Goal: Task Accomplishment & Management: Use online tool/utility

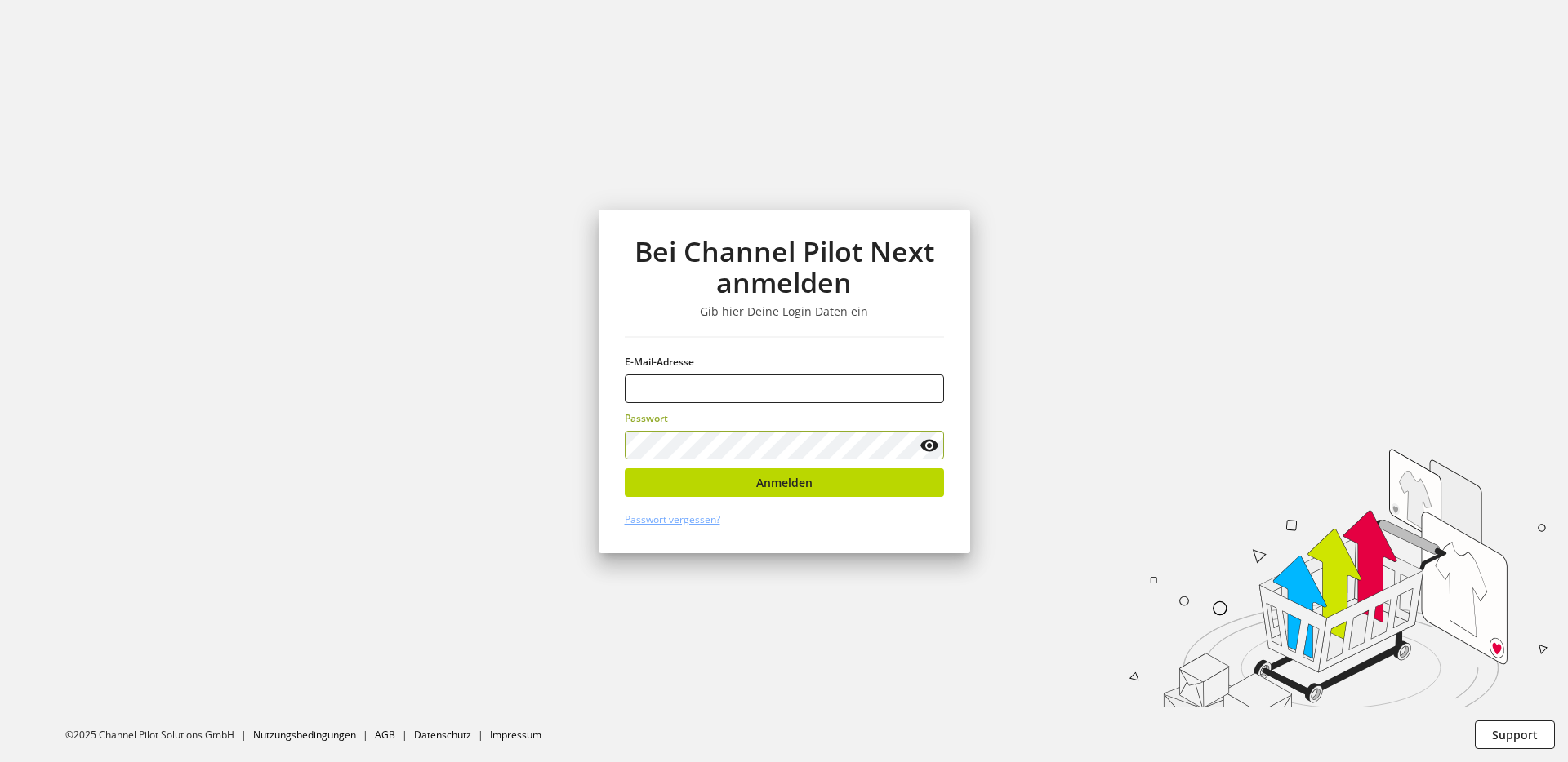
type input "**********"
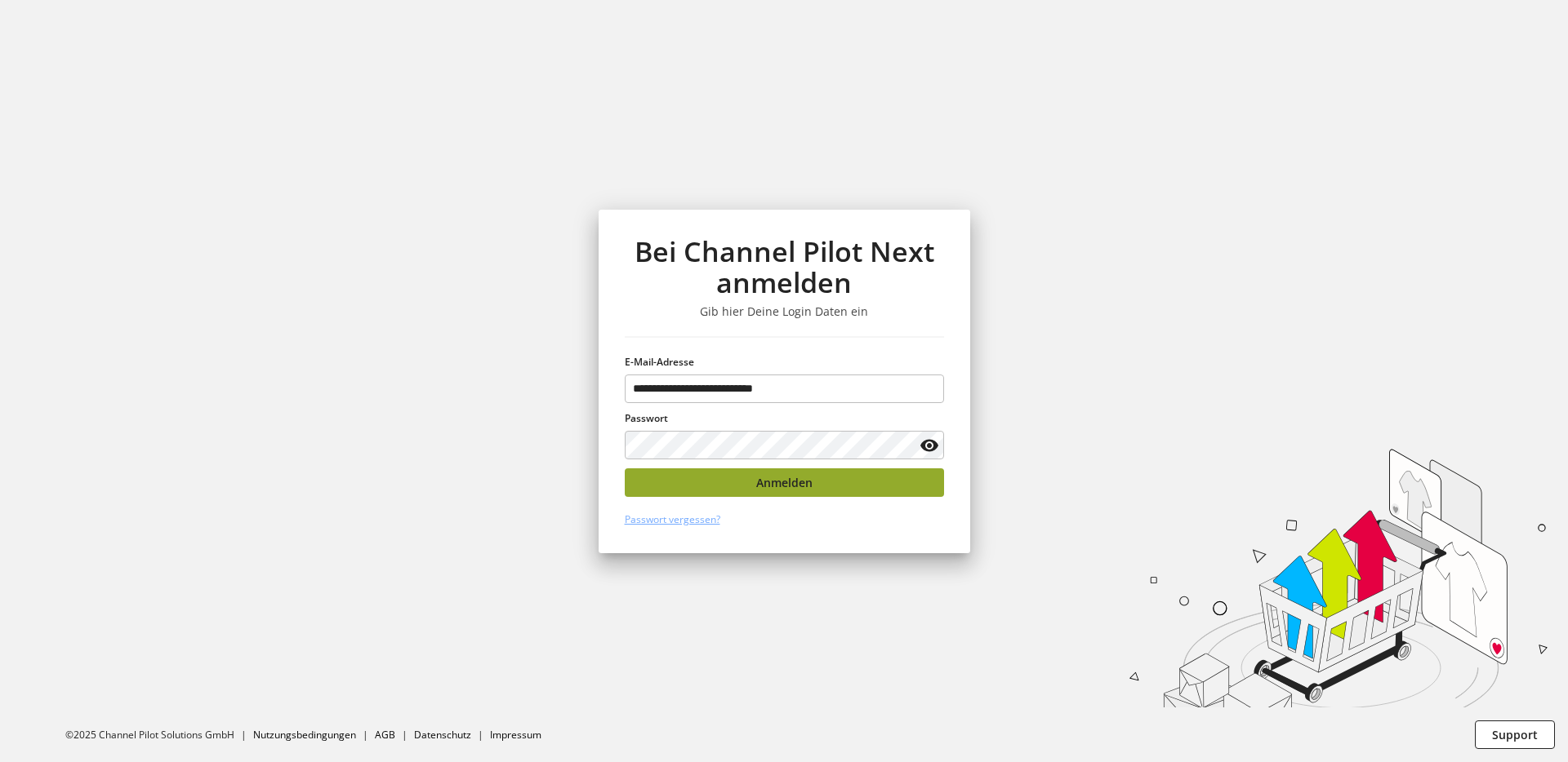
click at [744, 480] on button "Anmelden" at bounding box center [785, 482] width 319 height 28
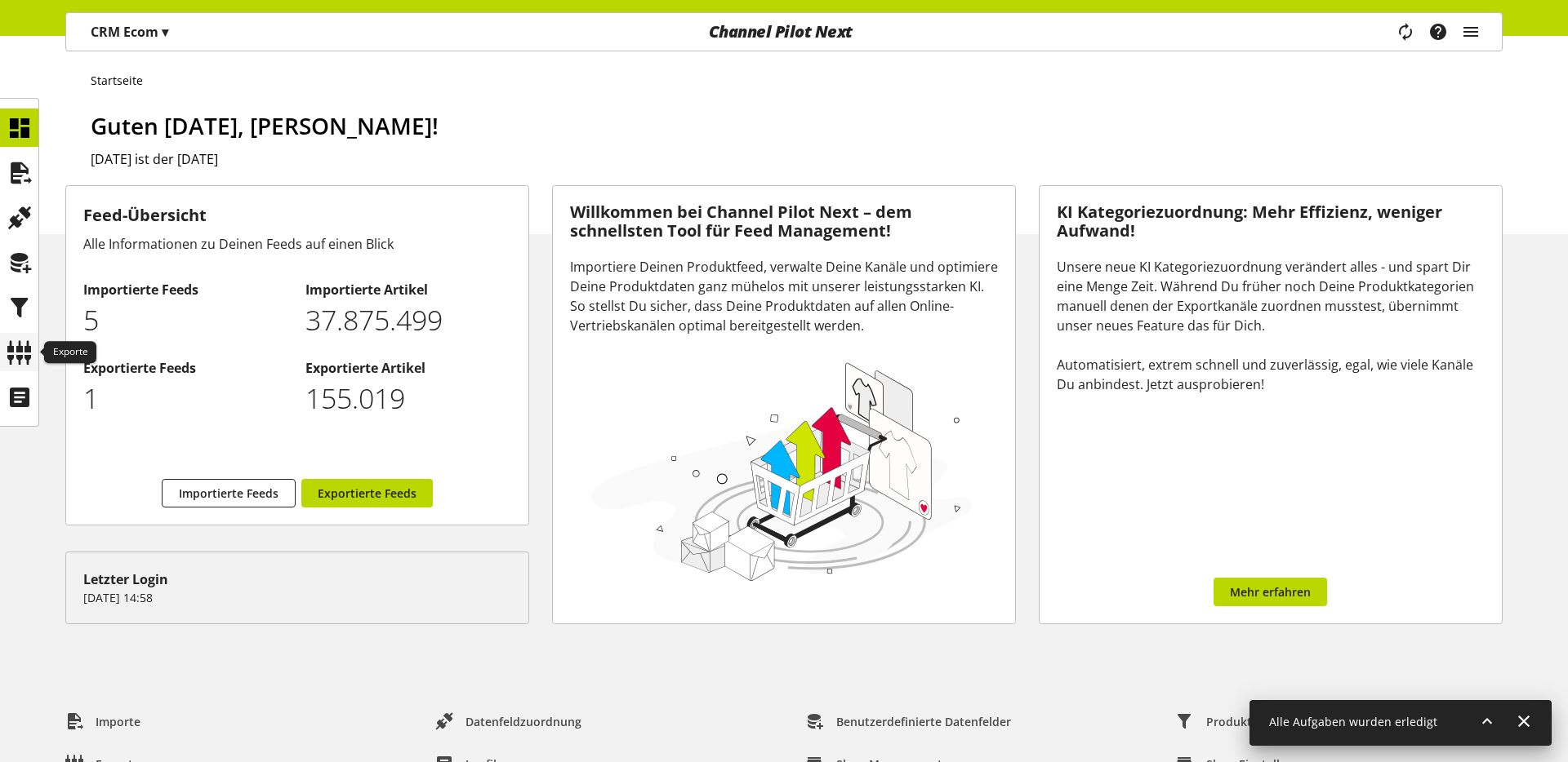
click at [26, 349] on icon at bounding box center [20, 353] width 26 height 33
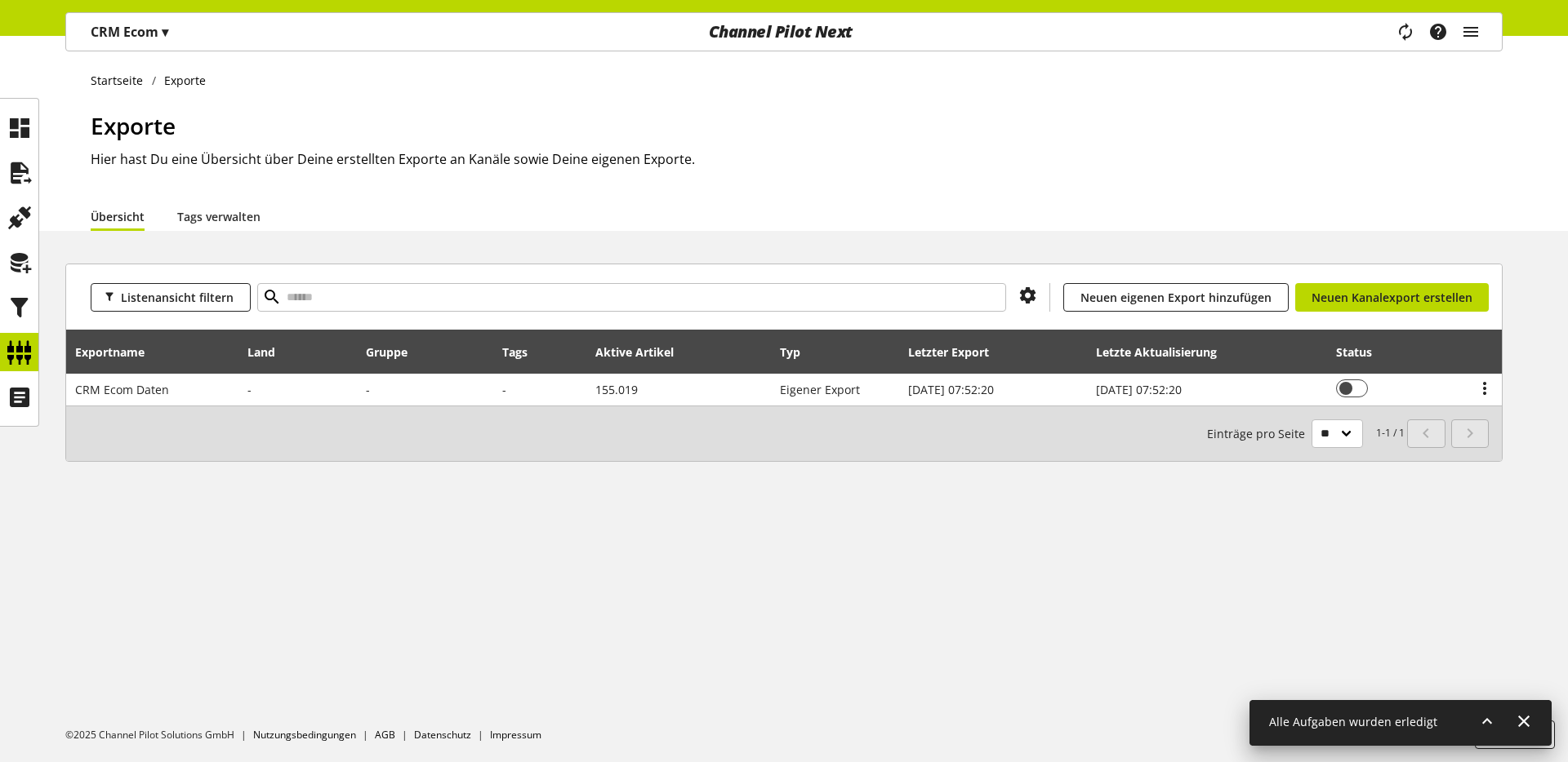
click at [38, 178] on div at bounding box center [19, 262] width 39 height 329
click at [35, 179] on div at bounding box center [19, 173] width 38 height 38
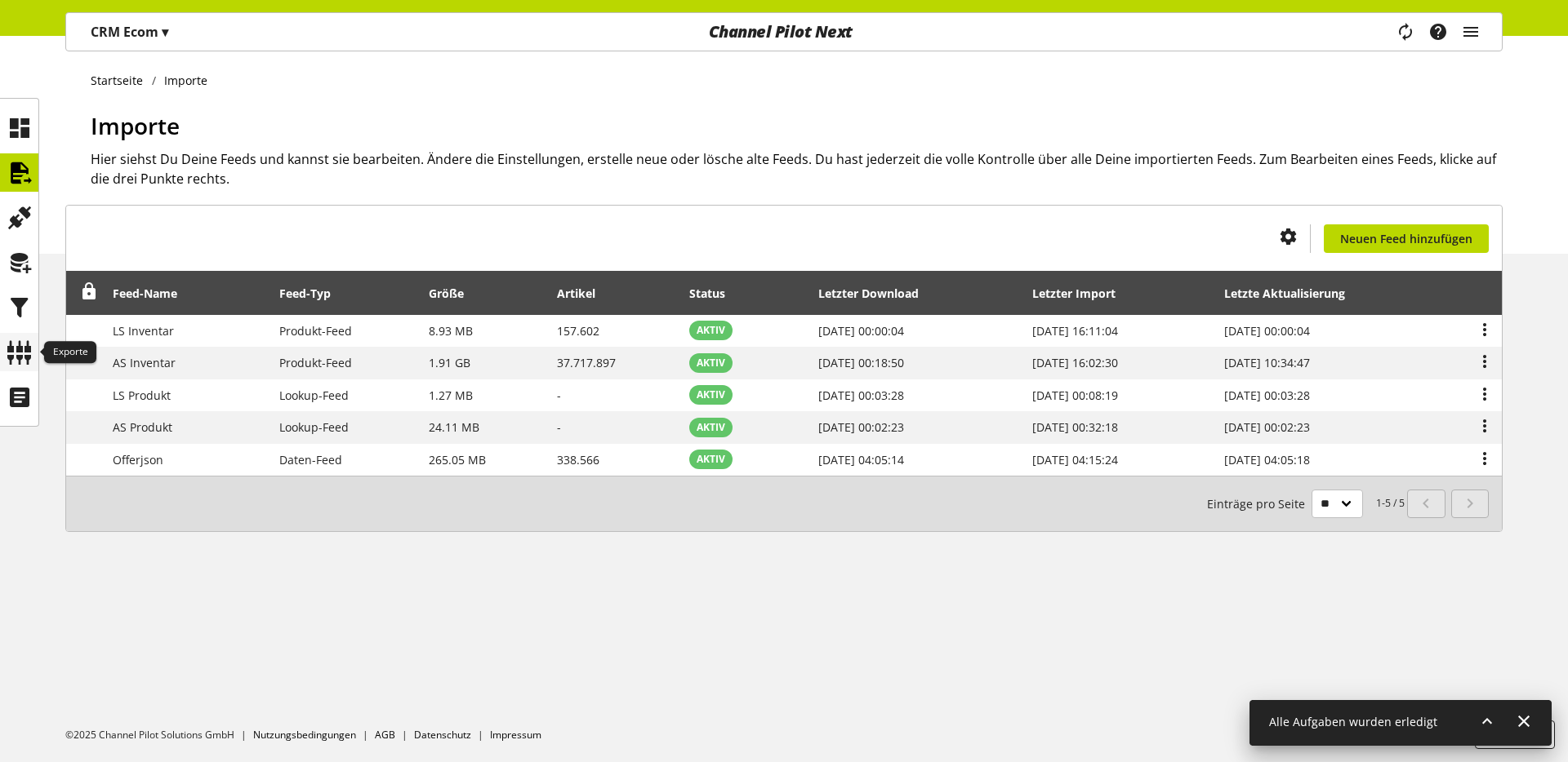
click at [16, 343] on icon at bounding box center [20, 353] width 26 height 33
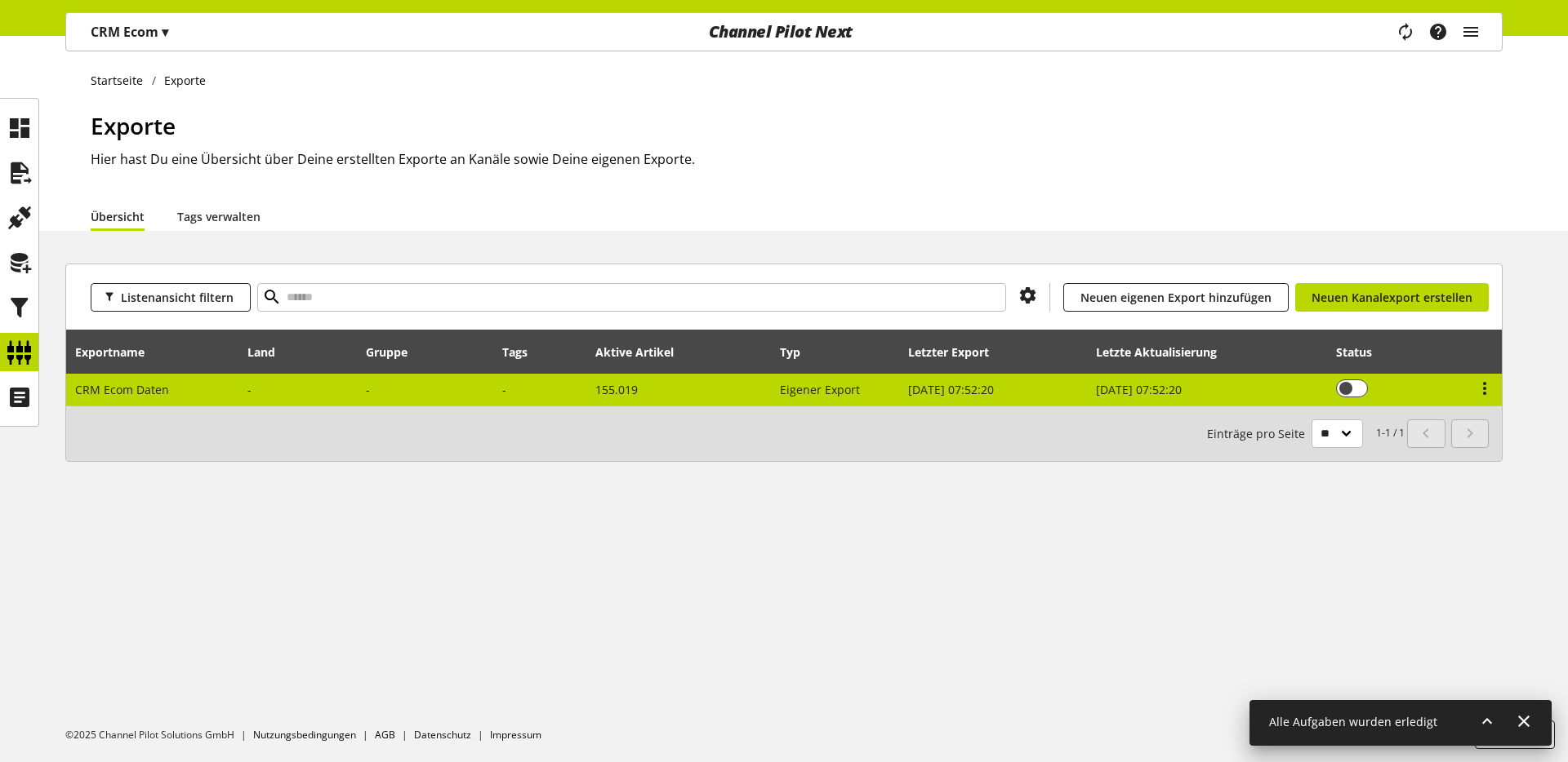
click at [169, 395] on td "CRM Ecom Daten" at bounding box center [153, 389] width 174 height 32
select select "********"
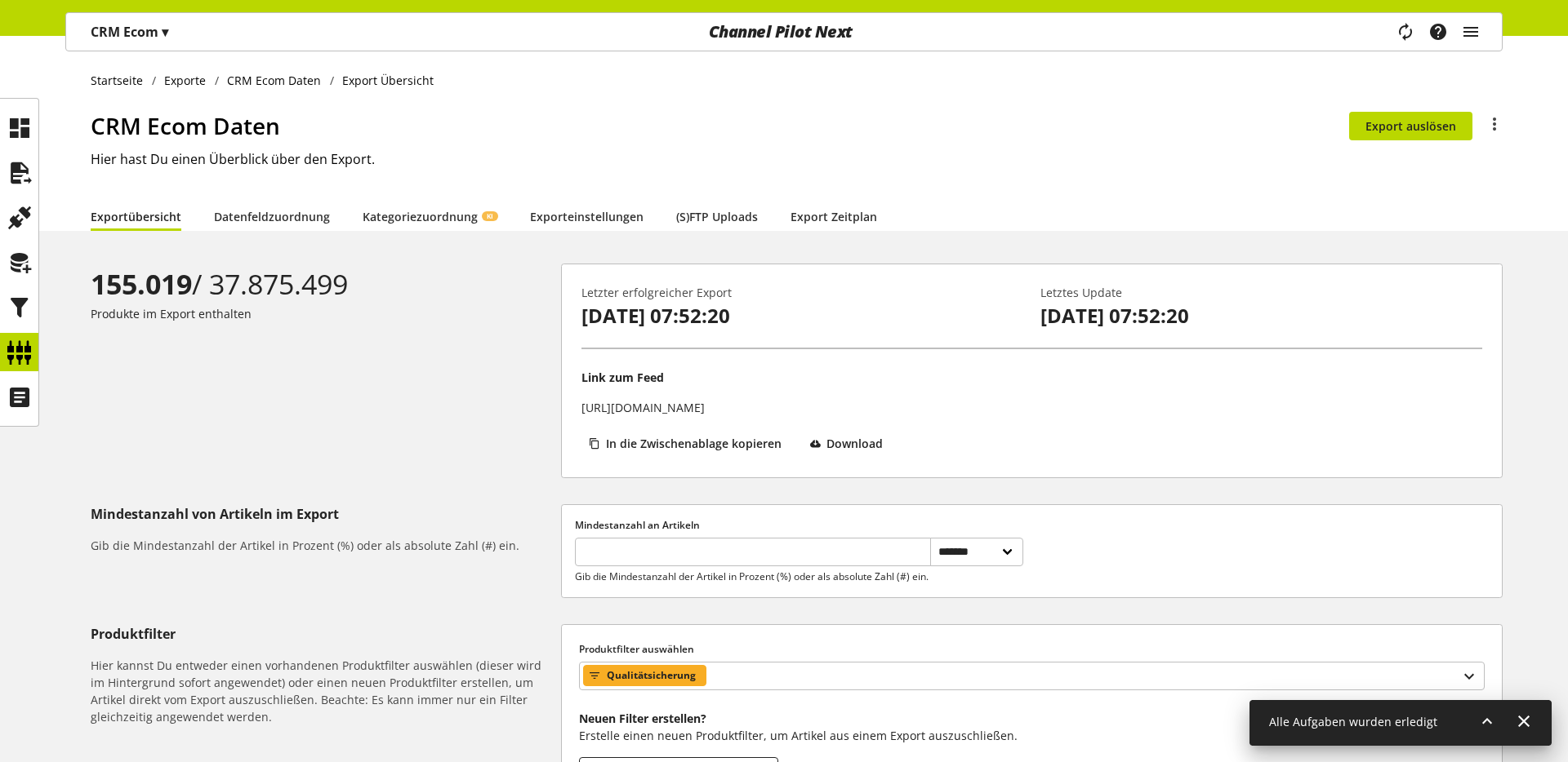
click at [116, 271] on b "155.019" at bounding box center [141, 284] width 101 height 38
click at [111, 271] on b "155.019" at bounding box center [141, 284] width 101 height 38
click at [112, 287] on b "155.019" at bounding box center [141, 284] width 101 height 38
click at [111, 287] on b "155.019" at bounding box center [141, 284] width 101 height 38
drag, startPoint x: 219, startPoint y: 280, endPoint x: 374, endPoint y: 280, distance: 155.0
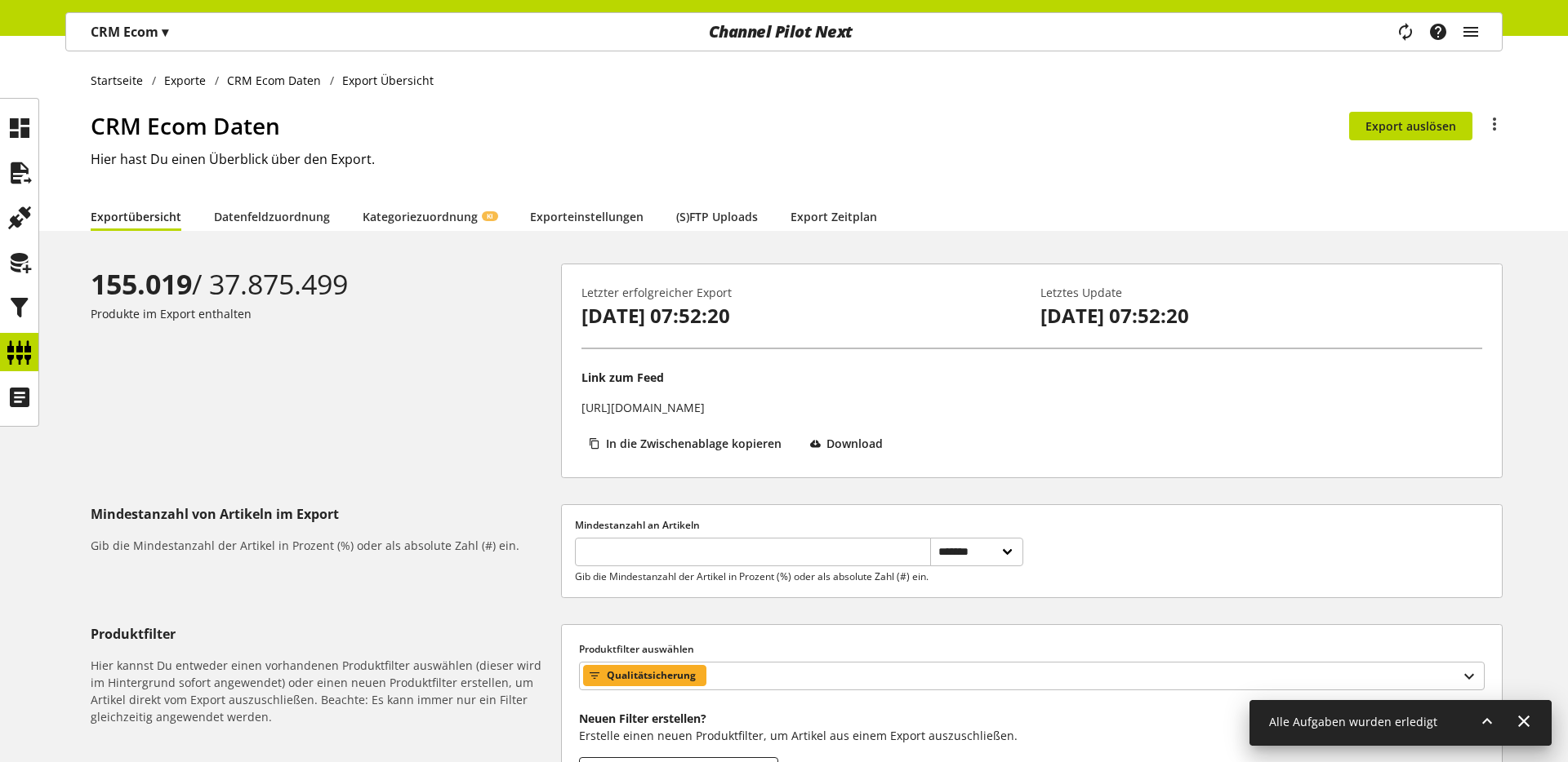
click at [374, 280] on div "155.019 / 37.875.499" at bounding box center [322, 285] width 464 height 41
drag, startPoint x: 97, startPoint y: 280, endPoint x: 188, endPoint y: 276, distance: 91.1
click at [188, 276] on b "155.019" at bounding box center [141, 284] width 101 height 38
click at [23, 174] on icon at bounding box center [20, 173] width 26 height 33
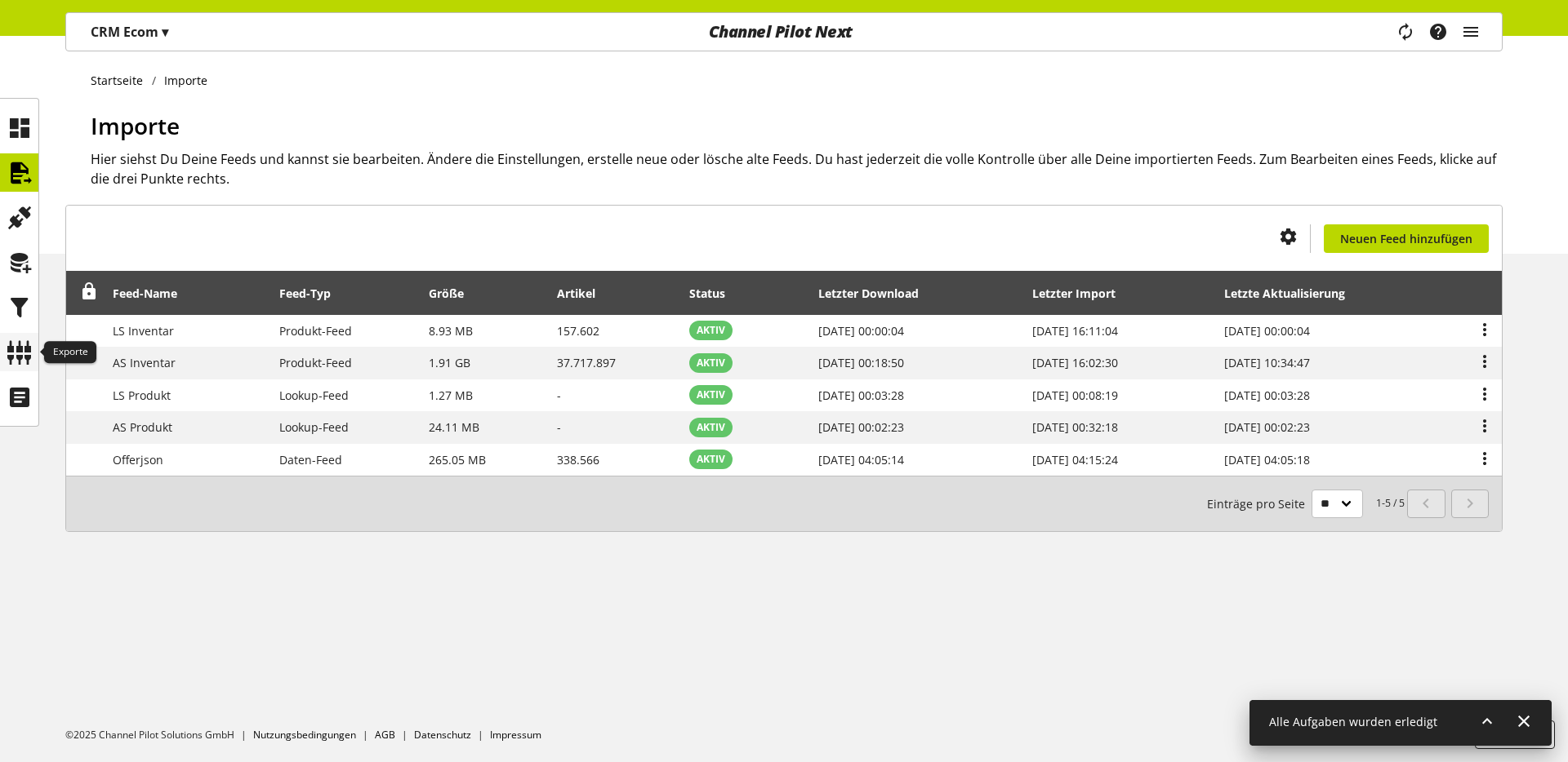
click at [14, 365] on icon at bounding box center [20, 353] width 26 height 33
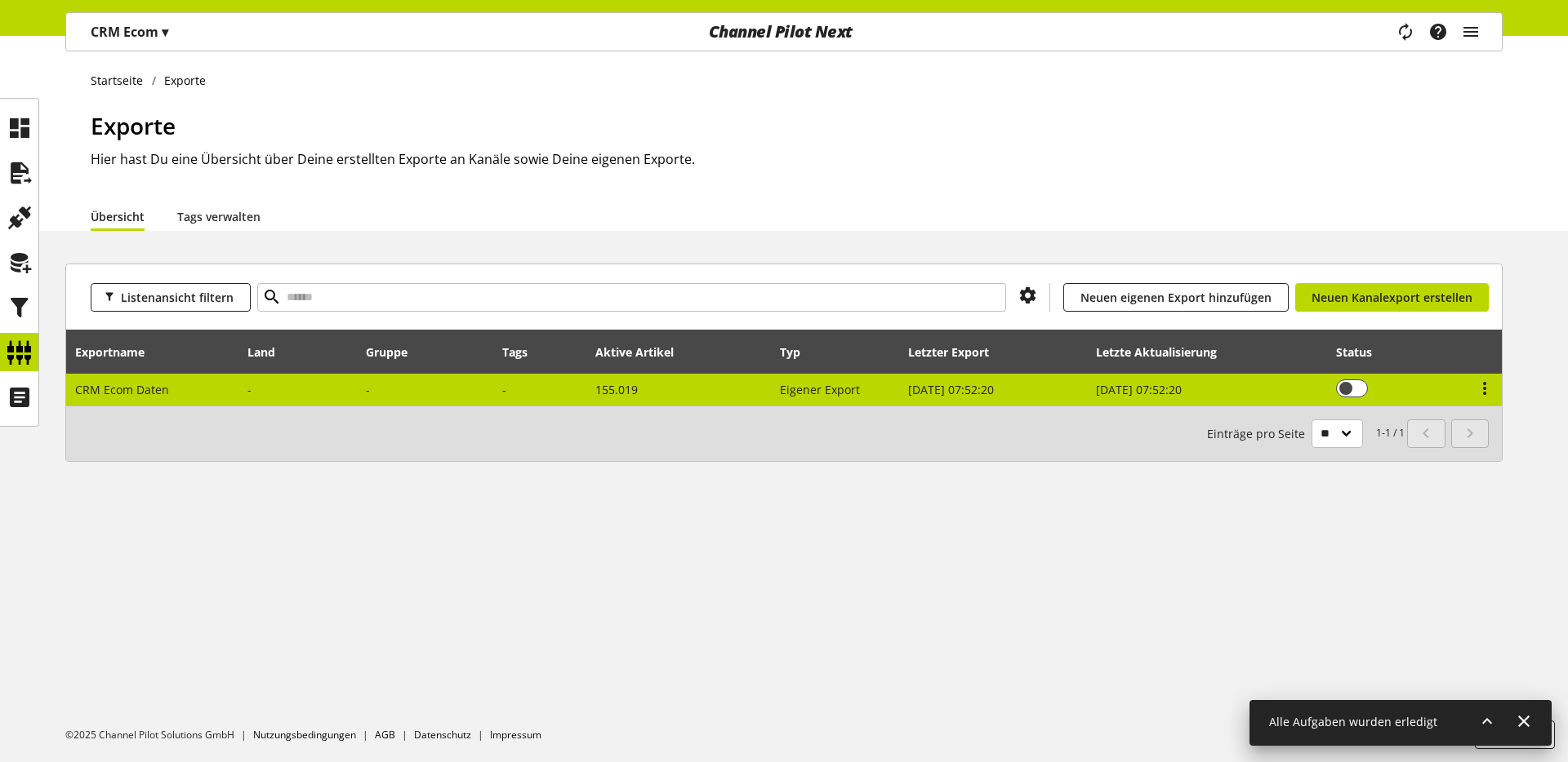
click at [143, 387] on span "CRM Ecom Daten" at bounding box center [122, 390] width 94 height 16
select select "********"
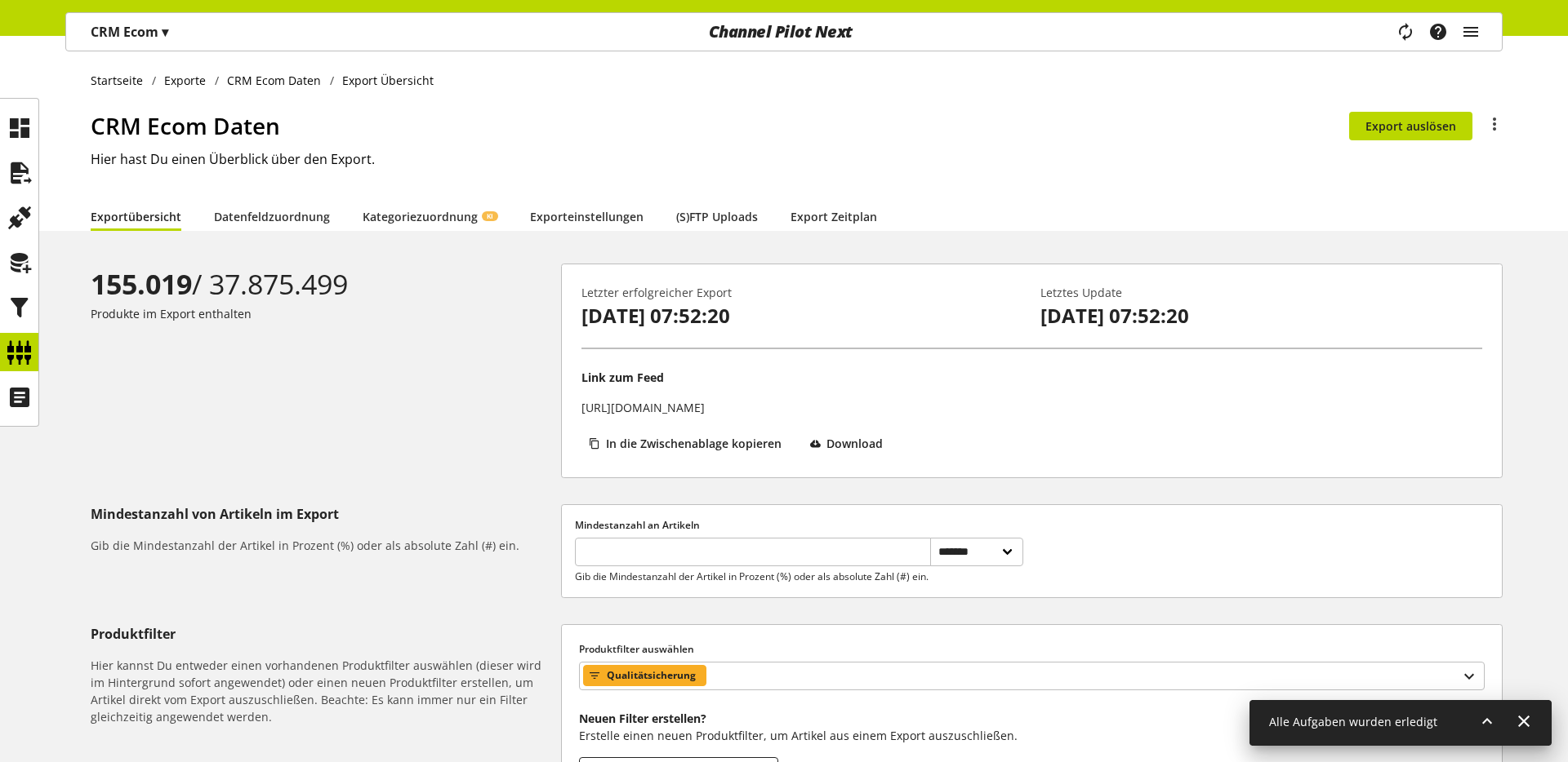
scroll to position [230, 0]
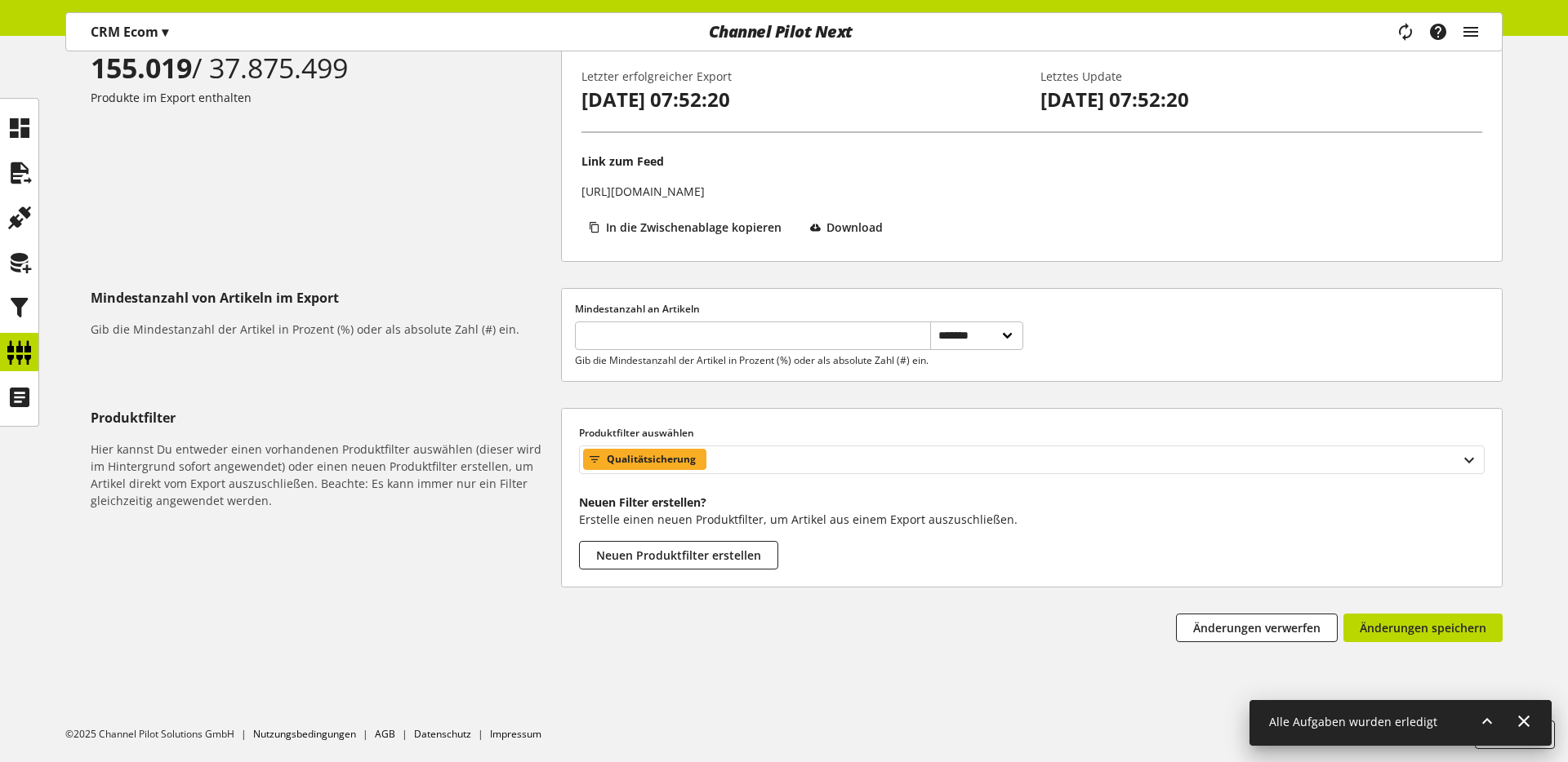
click at [640, 462] on span "Qualitätsicherung" at bounding box center [651, 459] width 89 height 20
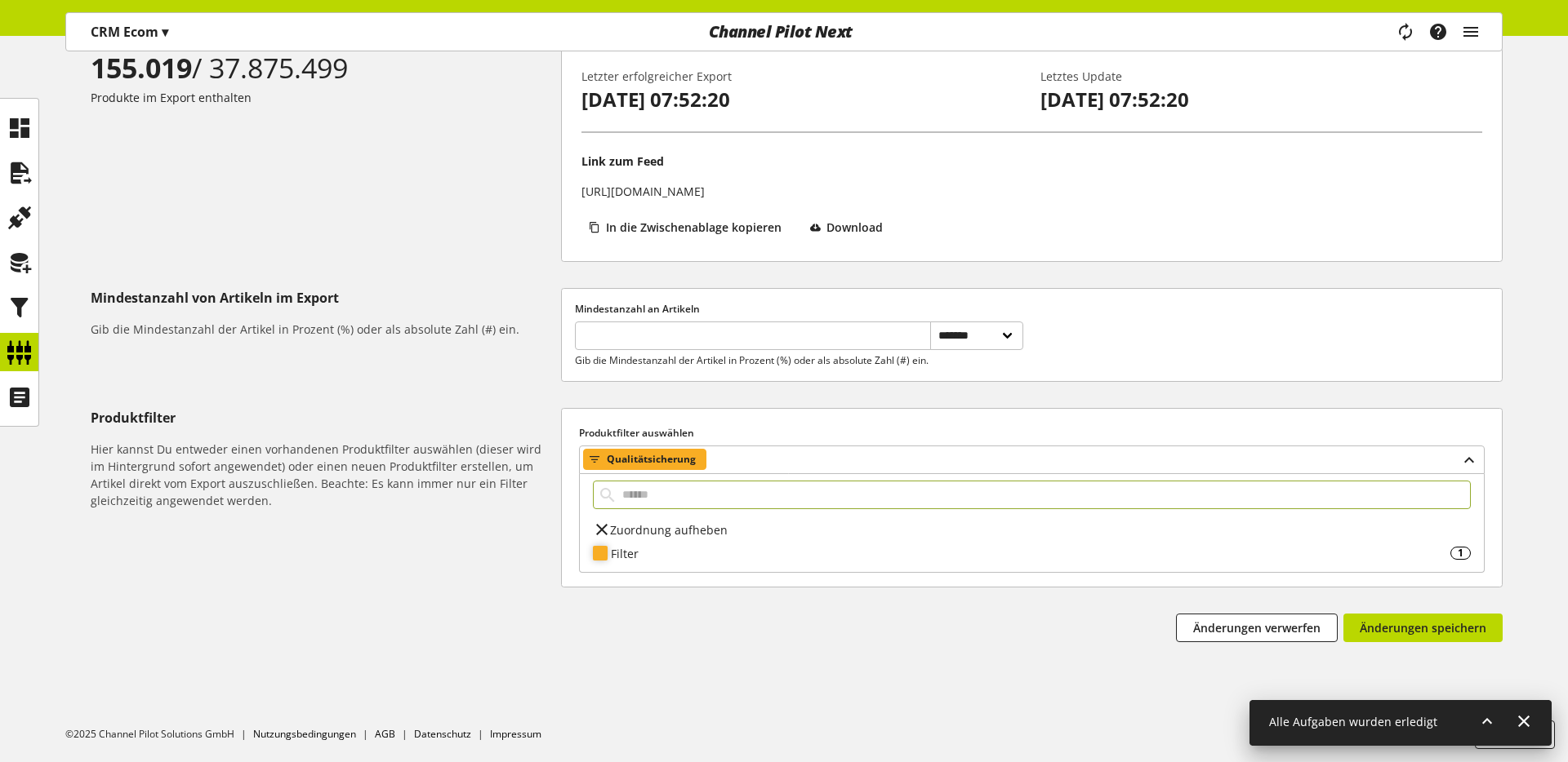
click at [641, 551] on div "Filter" at bounding box center [1031, 554] width 839 height 17
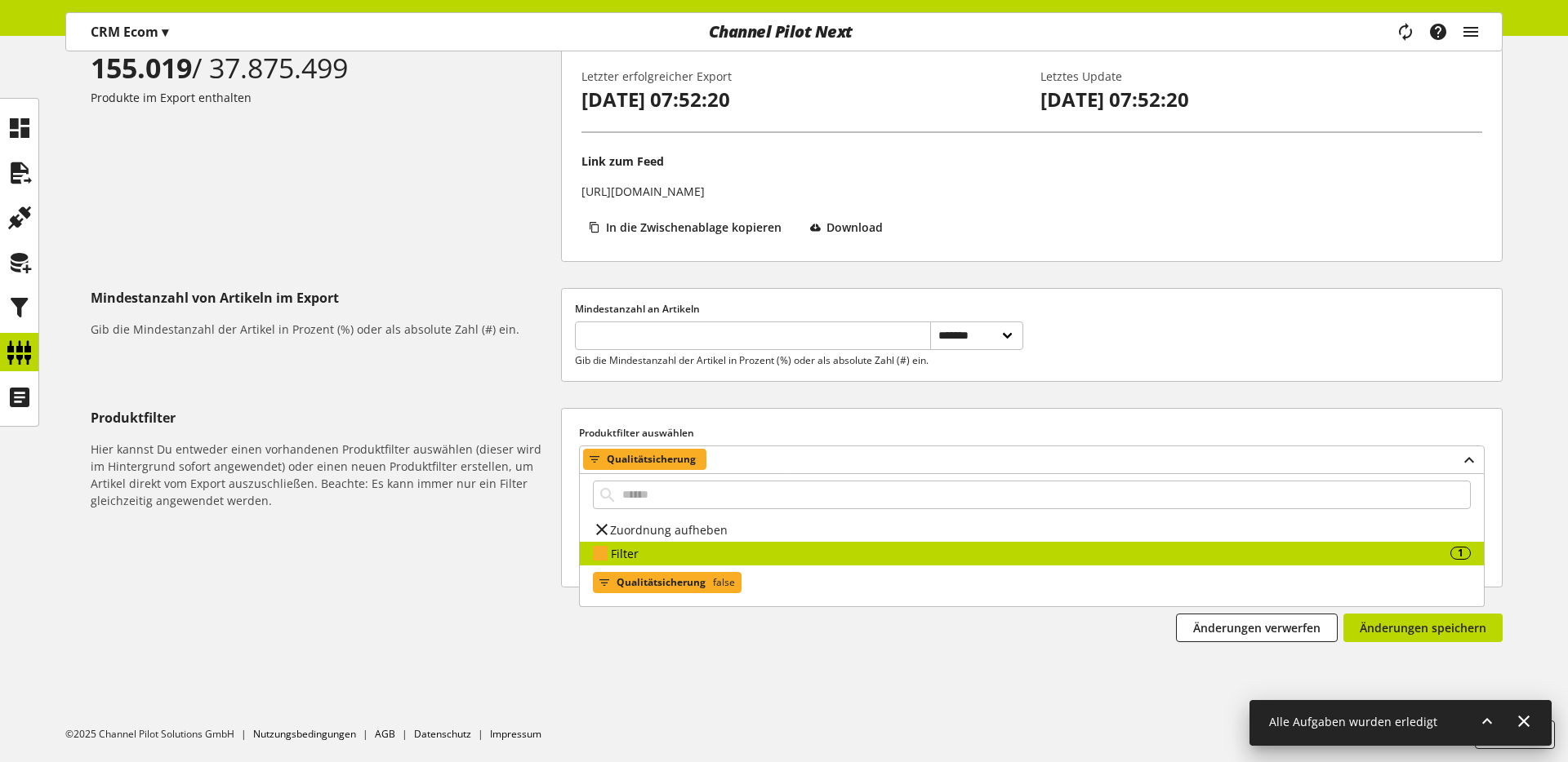
click at [636, 586] on span "Qualitätsicherung" at bounding box center [661, 583] width 89 height 20
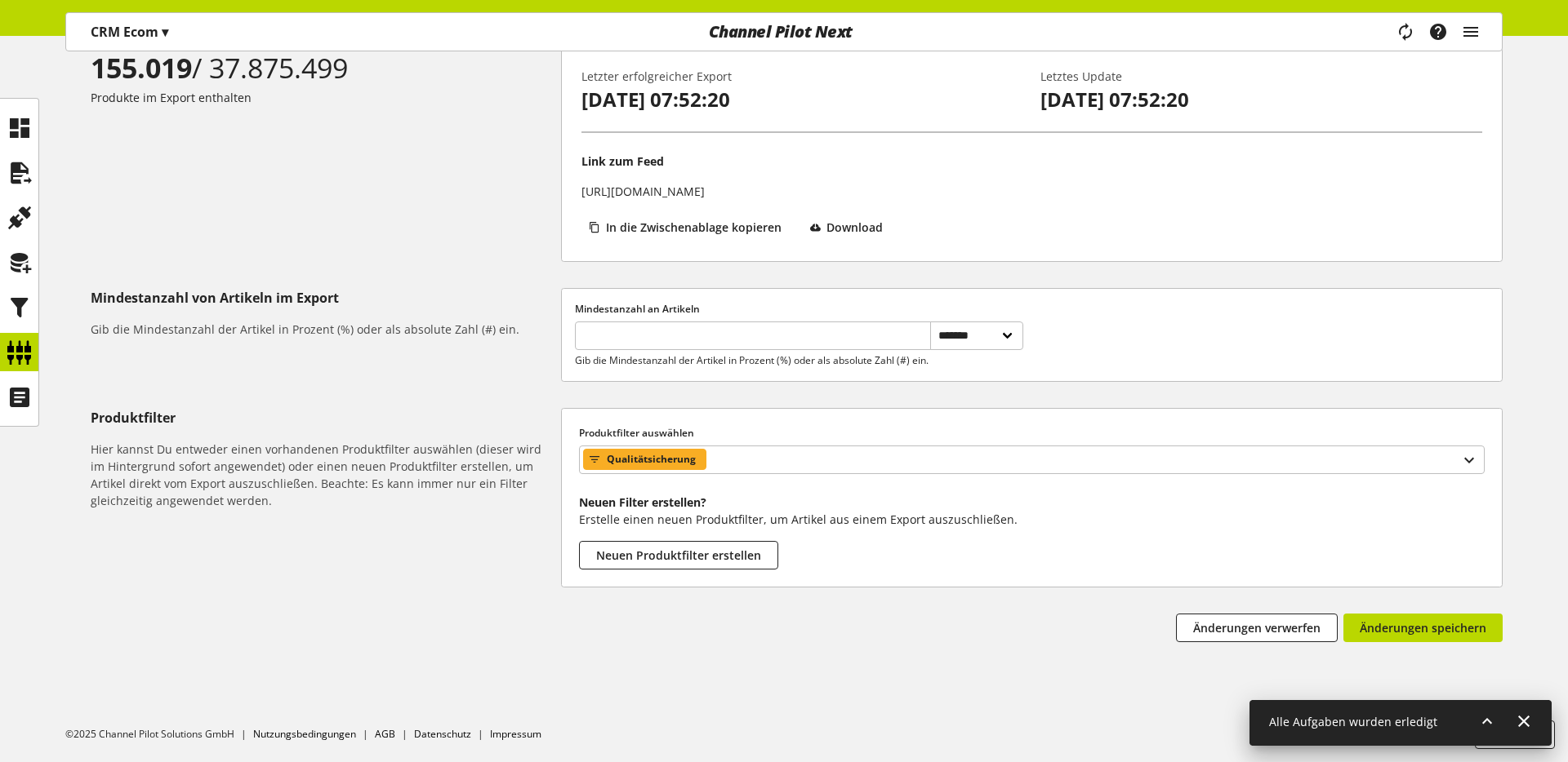
click at [472, 434] on div "Produktfilter Hier kannst Du entweder einen vorhandenen Produktfilter auswählen…" at bounding box center [322, 458] width 464 height 101
click at [14, 295] on icon at bounding box center [20, 308] width 26 height 33
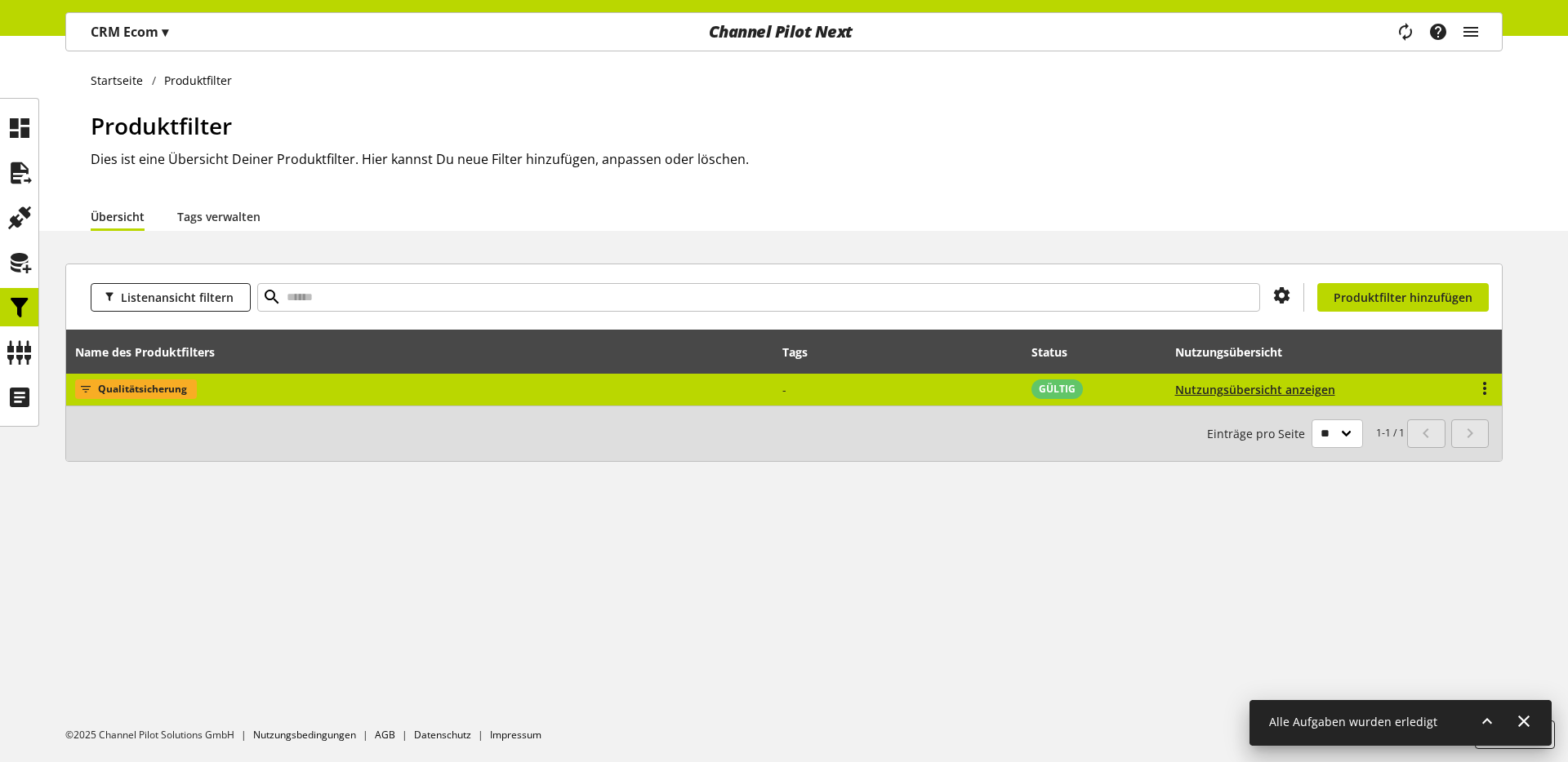
click at [128, 382] on span "Qualitätsicherung" at bounding box center [142, 389] width 89 height 20
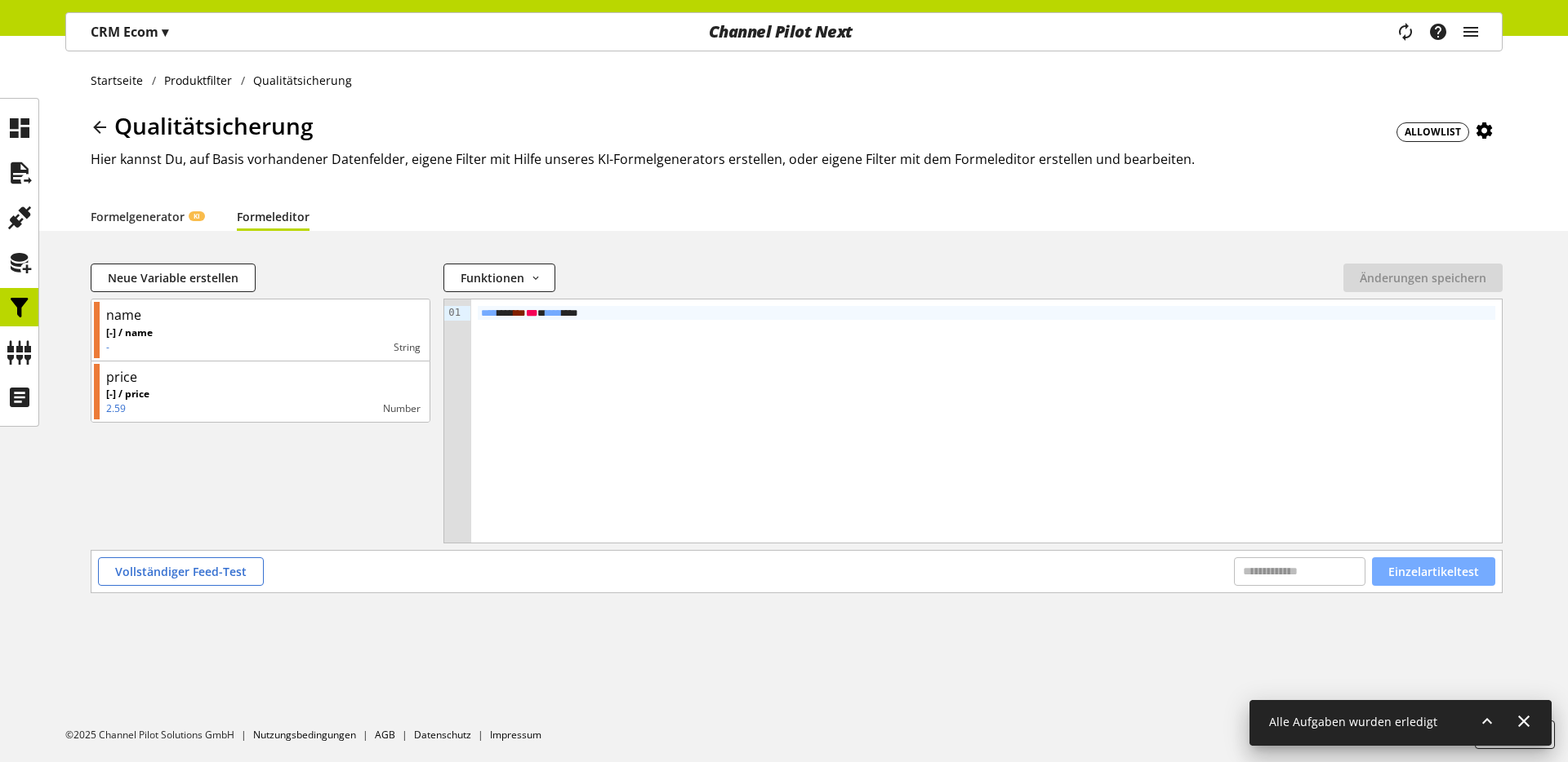
click at [1449, 576] on span "Einzelartikeltest" at bounding box center [1433, 572] width 91 height 17
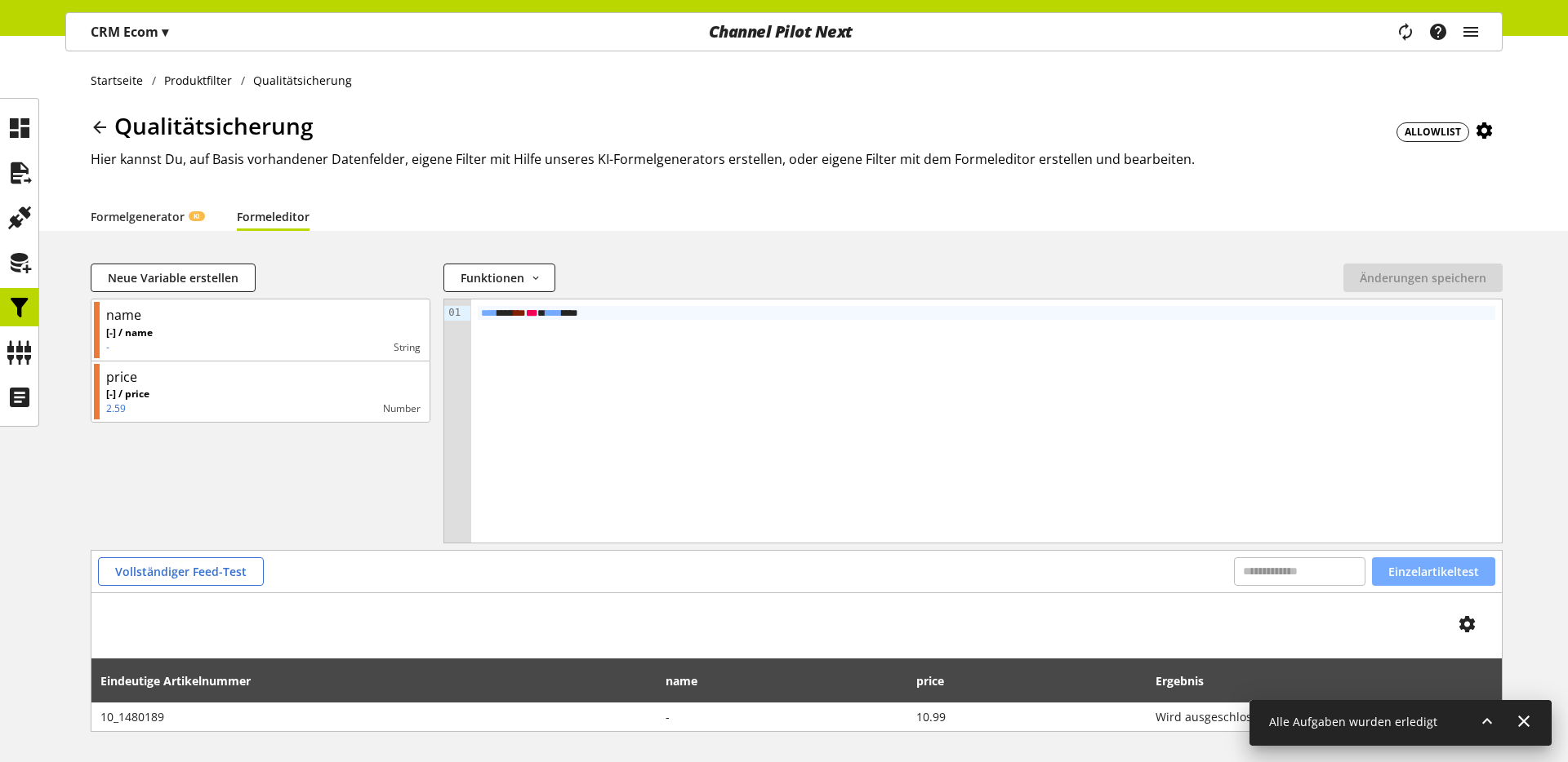
scroll to position [64, 0]
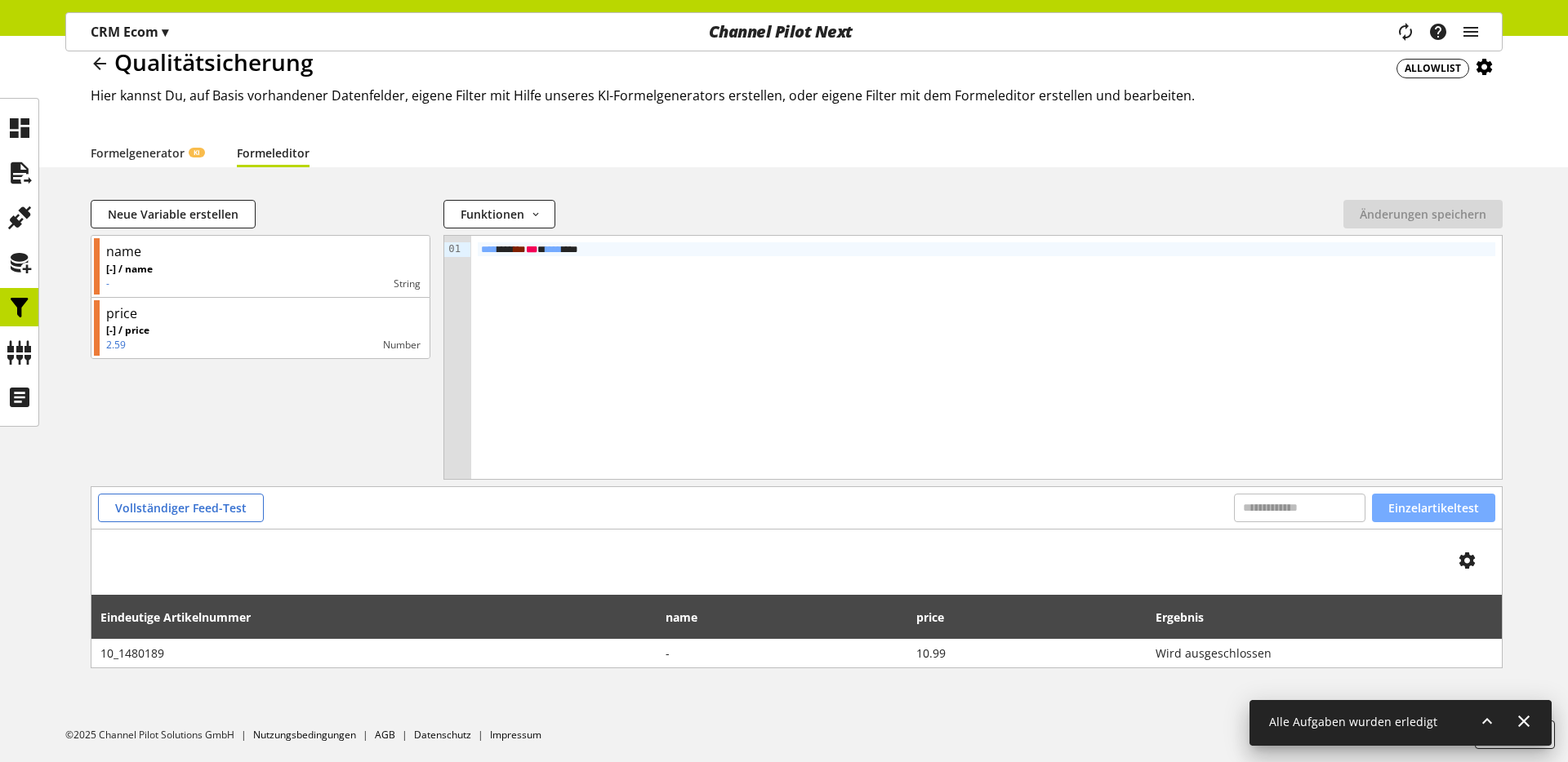
click at [1442, 507] on span "Einzelartikeltest" at bounding box center [1433, 508] width 91 height 17
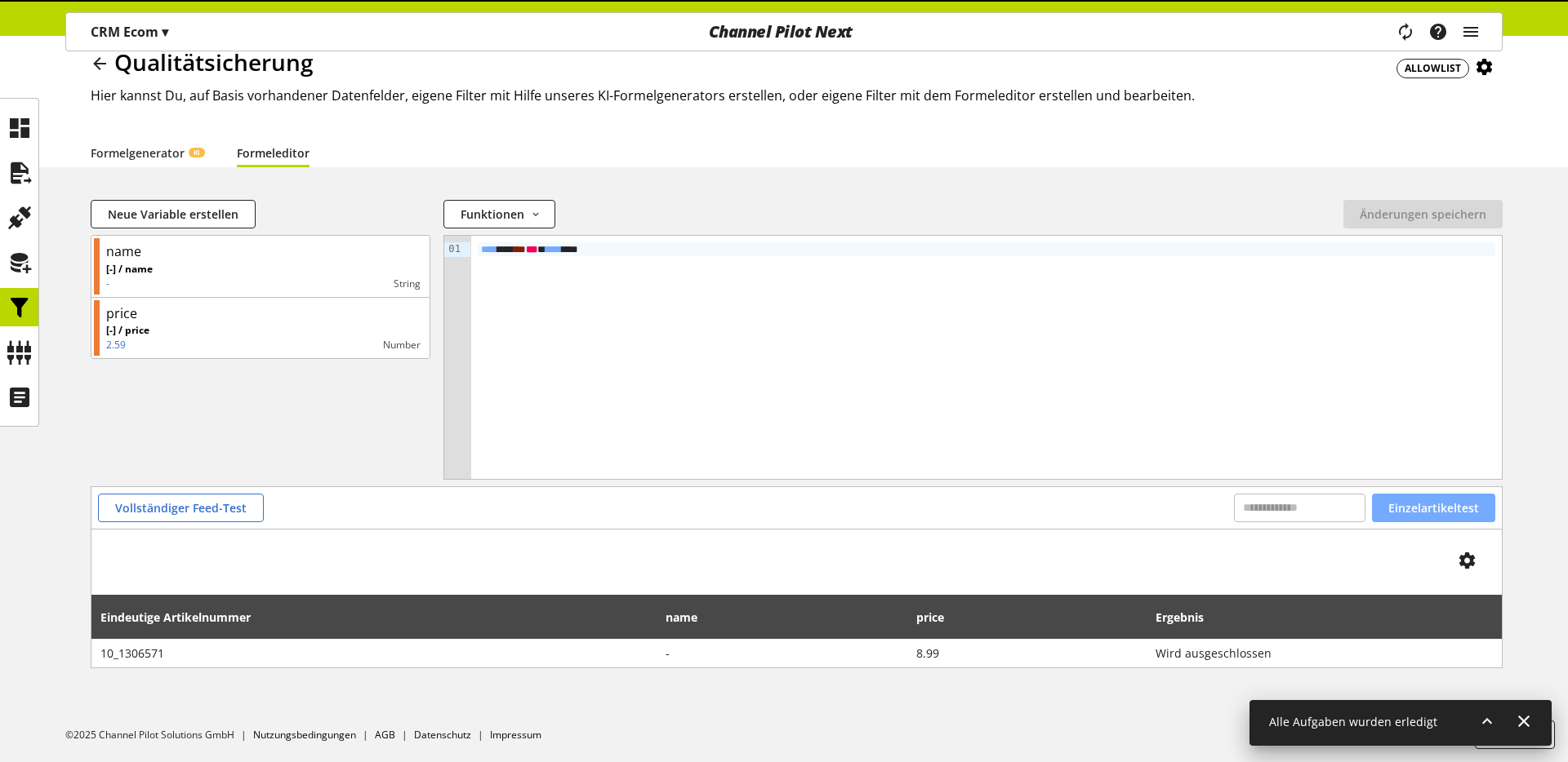
click at [1442, 507] on span "Einzelartikeltest" at bounding box center [1433, 508] width 91 height 17
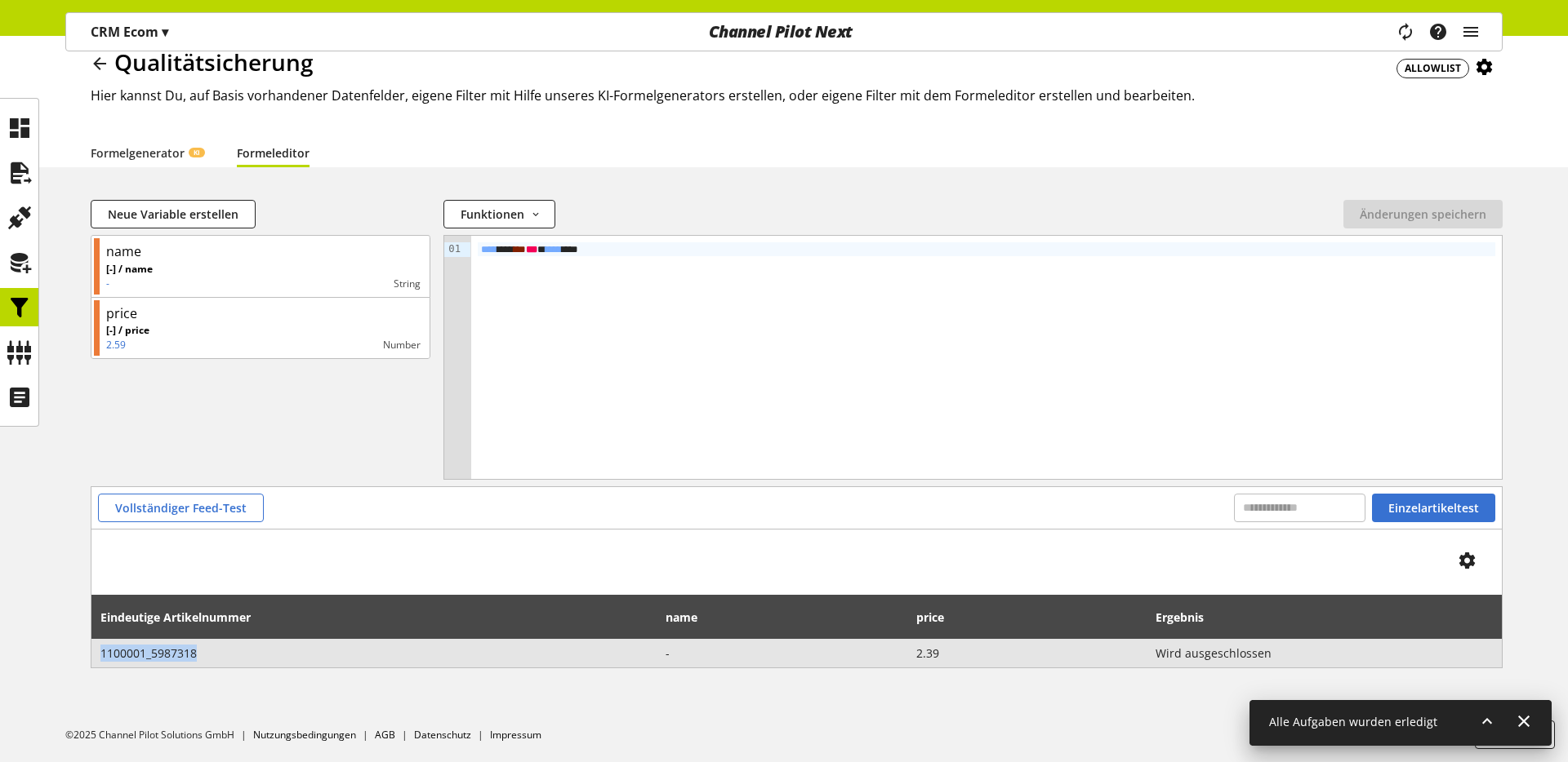
drag, startPoint x: 211, startPoint y: 655, endPoint x: 101, endPoint y: 649, distance: 110.2
click at [100, 649] on span "1100001_5987318" at bounding box center [375, 653] width 549 height 17
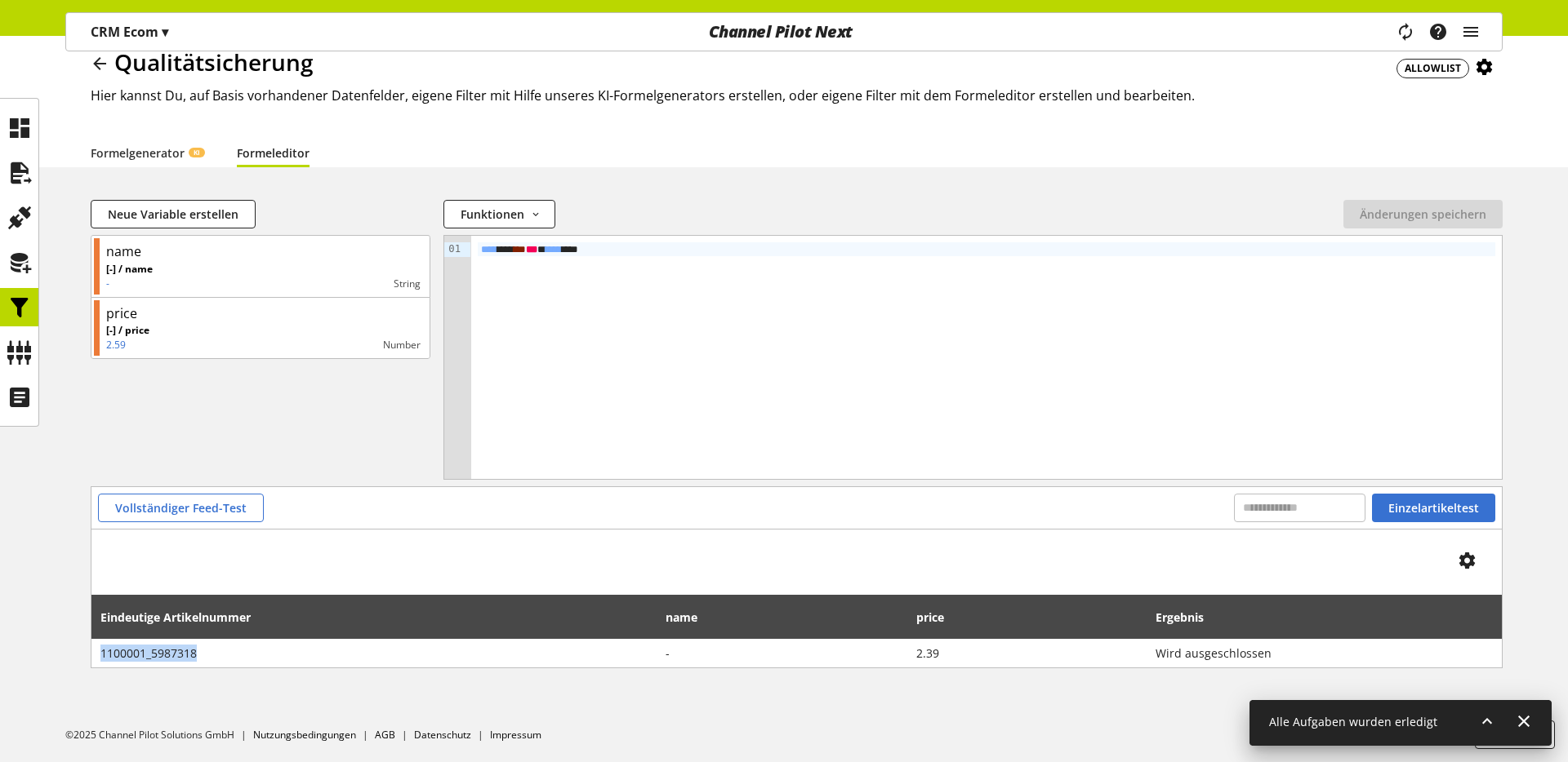
copy span "1100001_5987318"
click at [26, 365] on icon at bounding box center [20, 353] width 26 height 33
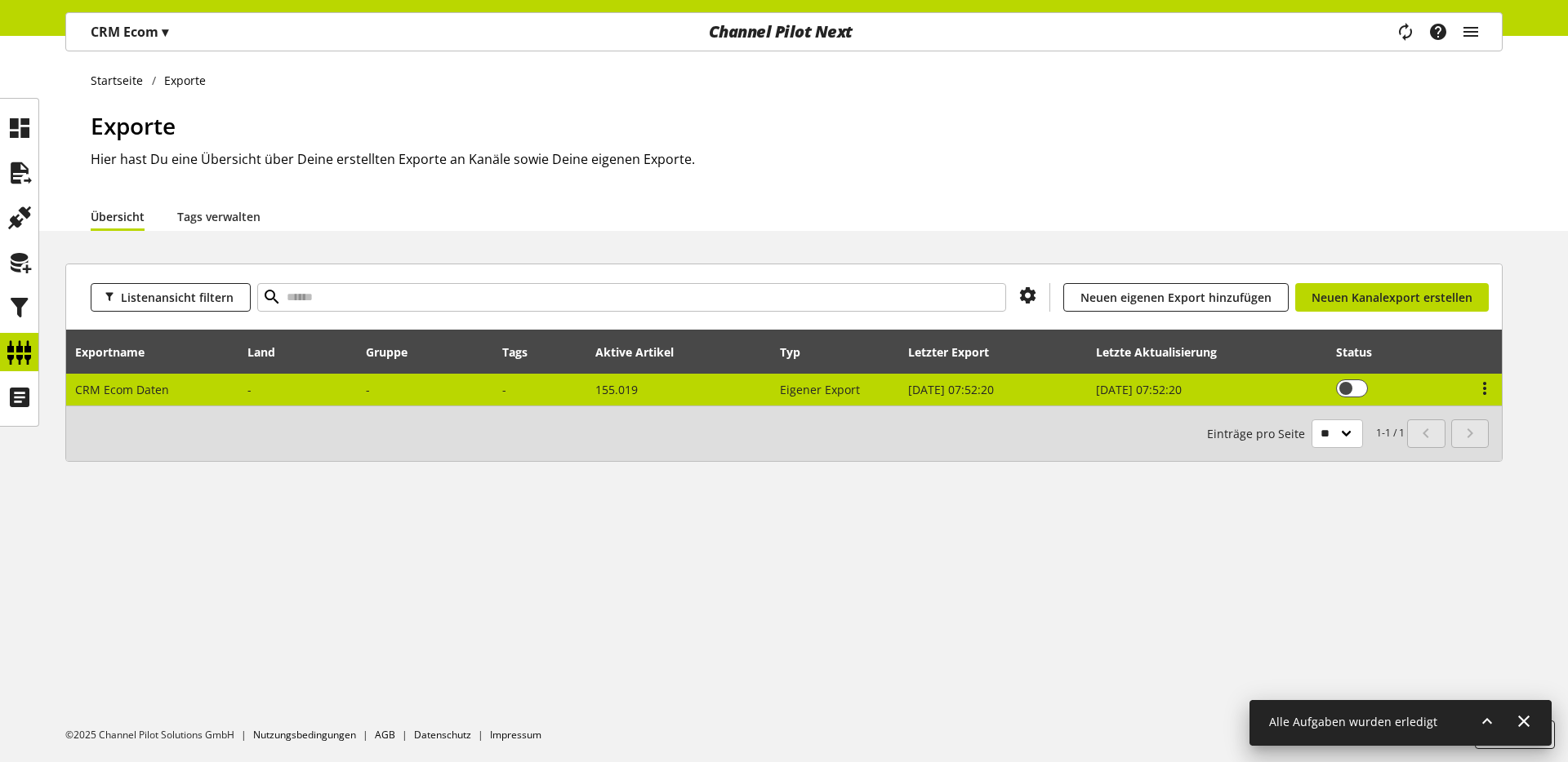
click at [339, 386] on td at bounding box center [298, 389] width 118 height 32
select select "********"
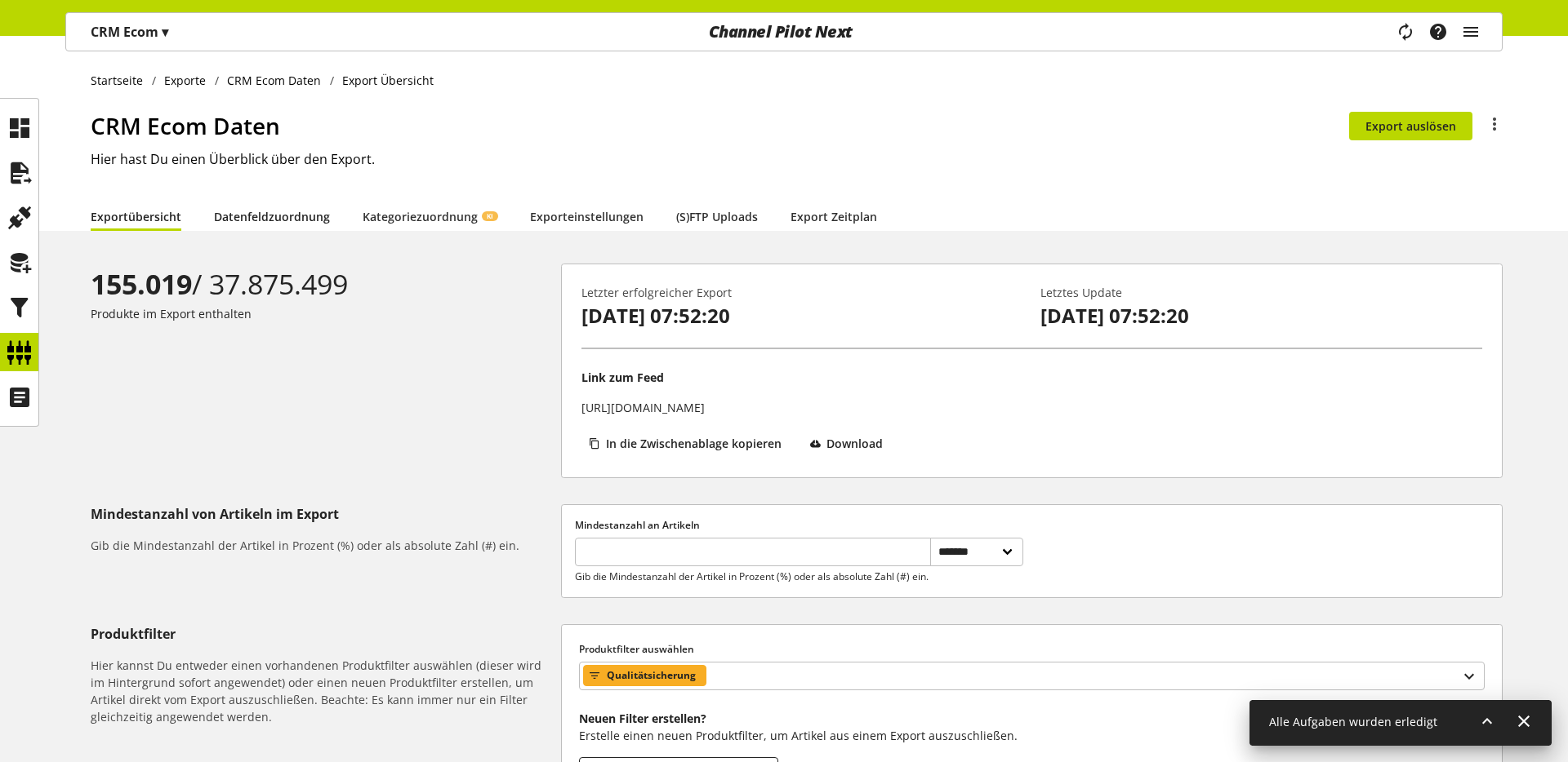
click at [298, 218] on link "Datenfeldzuordnung" at bounding box center [272, 217] width 116 height 17
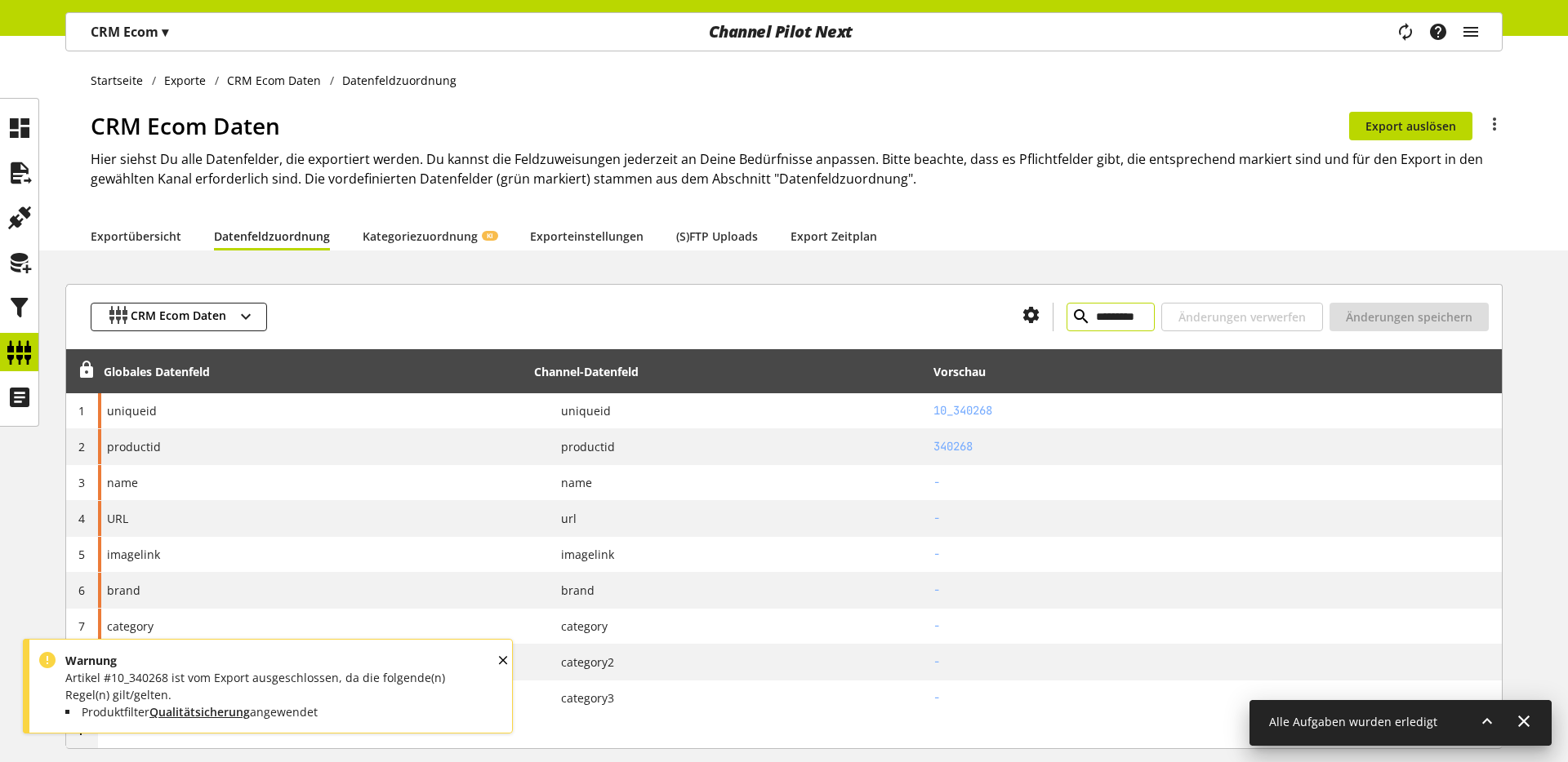
click at [1087, 313] on input "*********" at bounding box center [1110, 317] width 88 height 28
click at [1086, 314] on input "*********" at bounding box center [1110, 317] width 88 height 28
paste input "******"
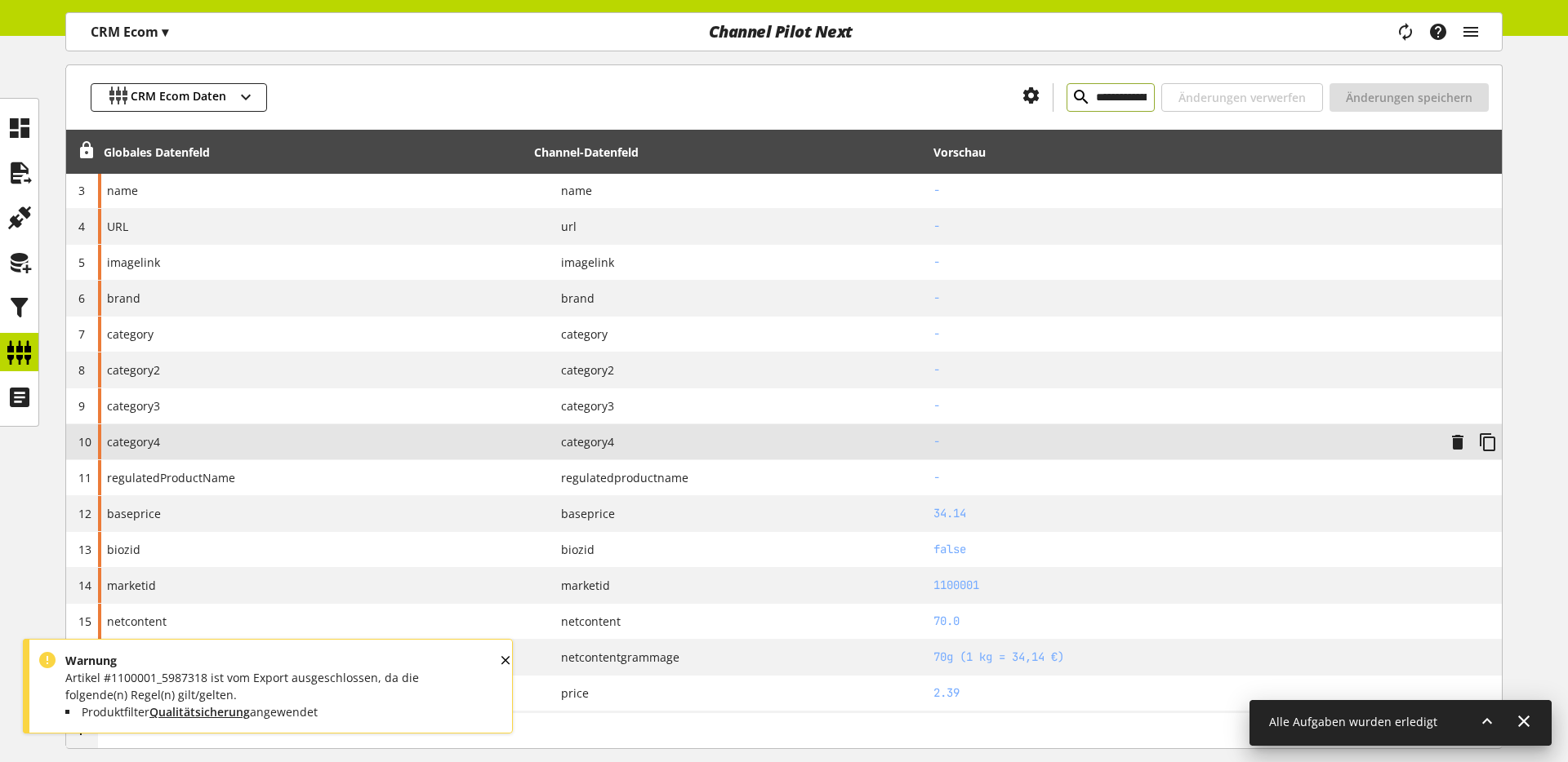
scroll to position [137, 0]
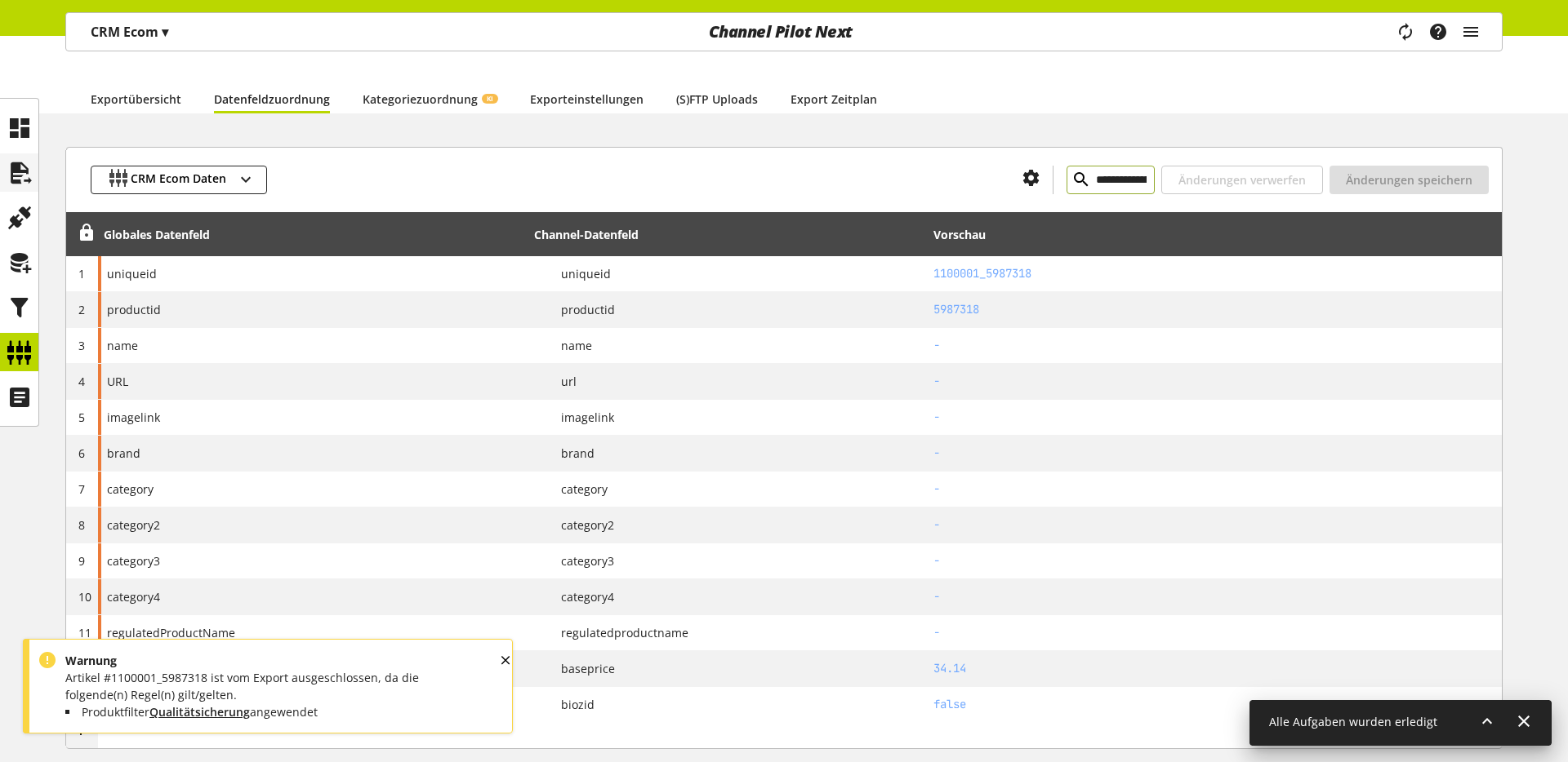
type input "**********"
click at [16, 176] on icon at bounding box center [20, 173] width 26 height 33
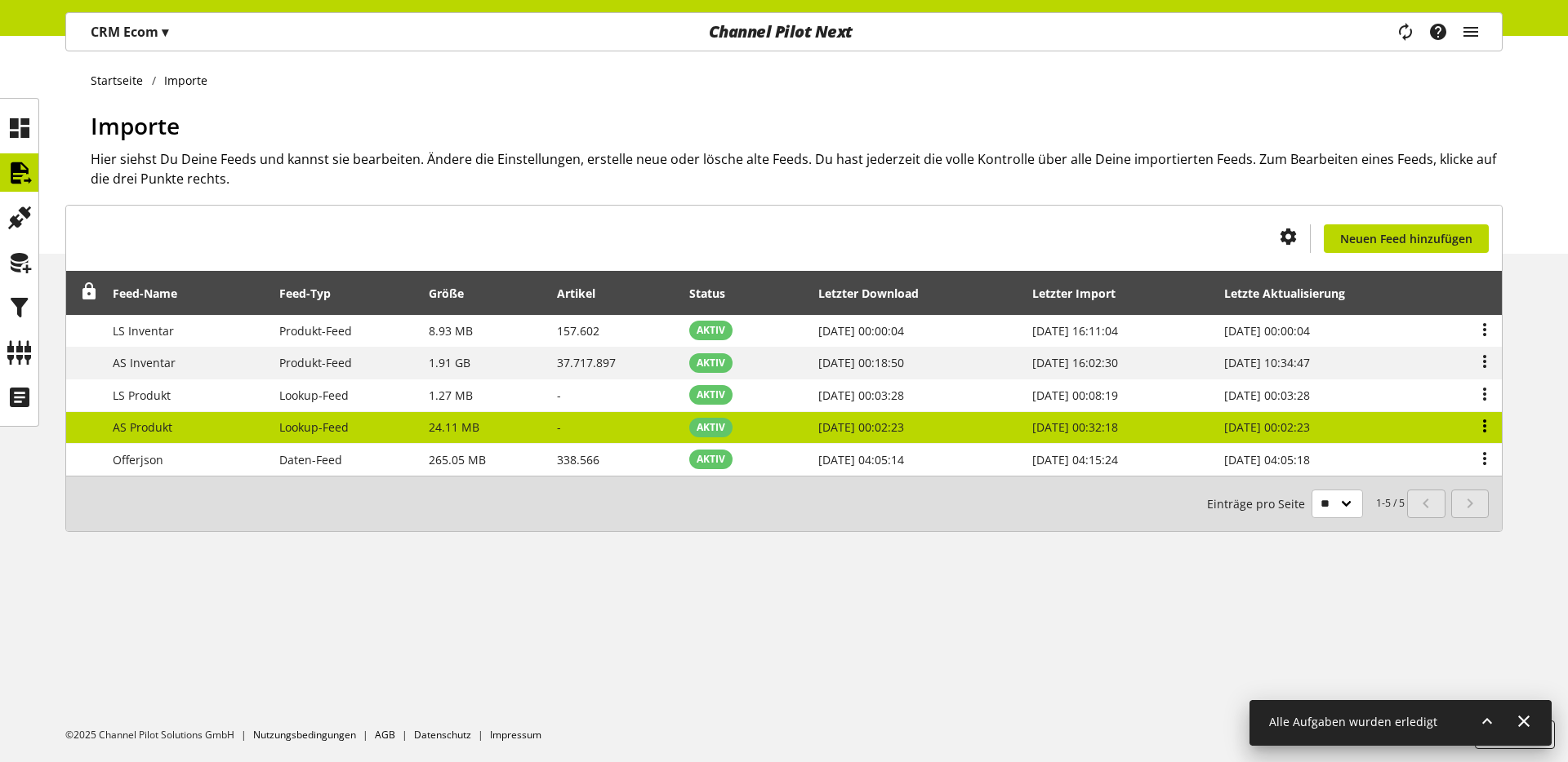
click at [1484, 430] on icon at bounding box center [1484, 426] width 20 height 29
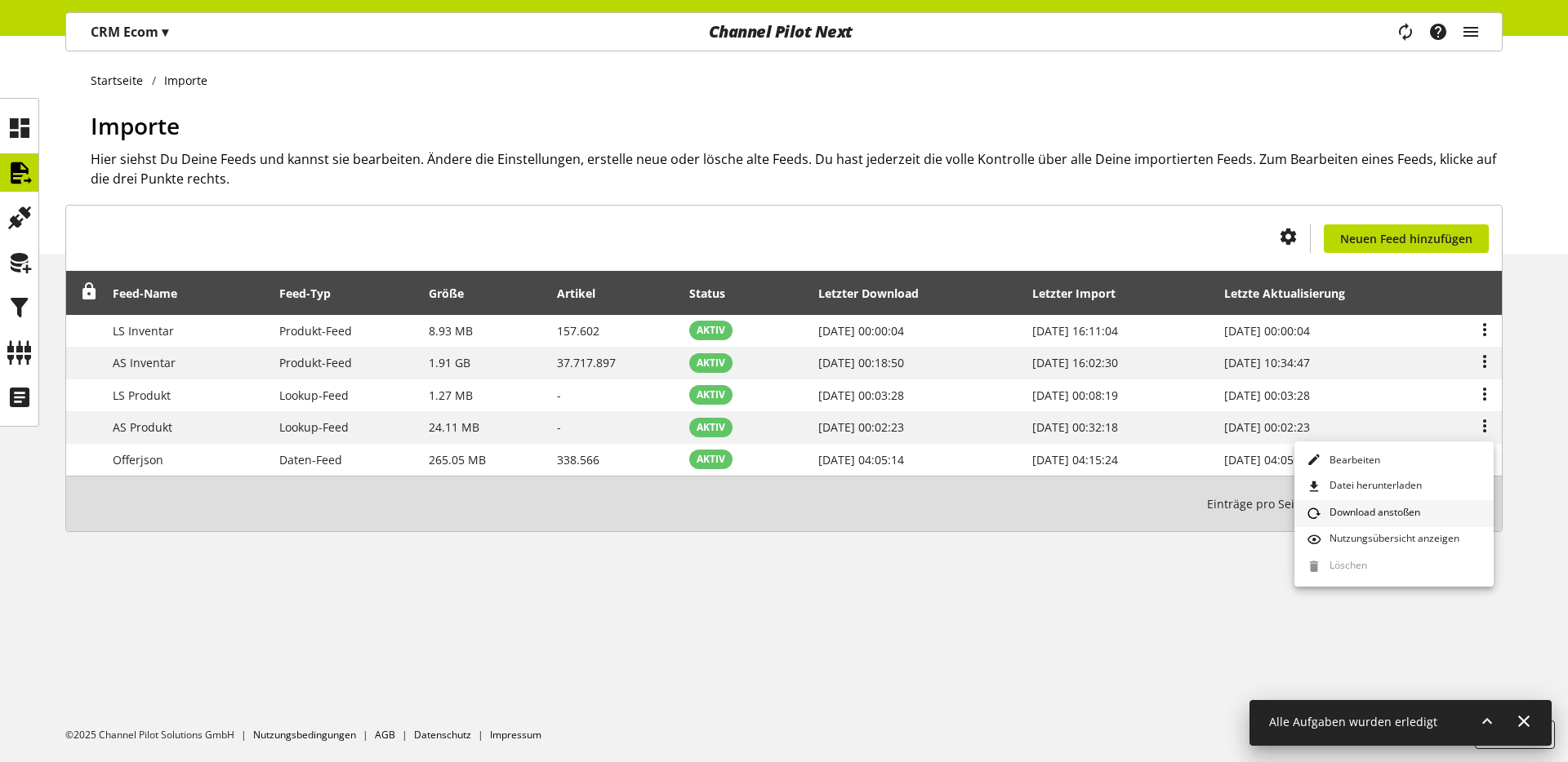
click at [1410, 510] on span "Download anstoßen" at bounding box center [1371, 514] width 98 height 18
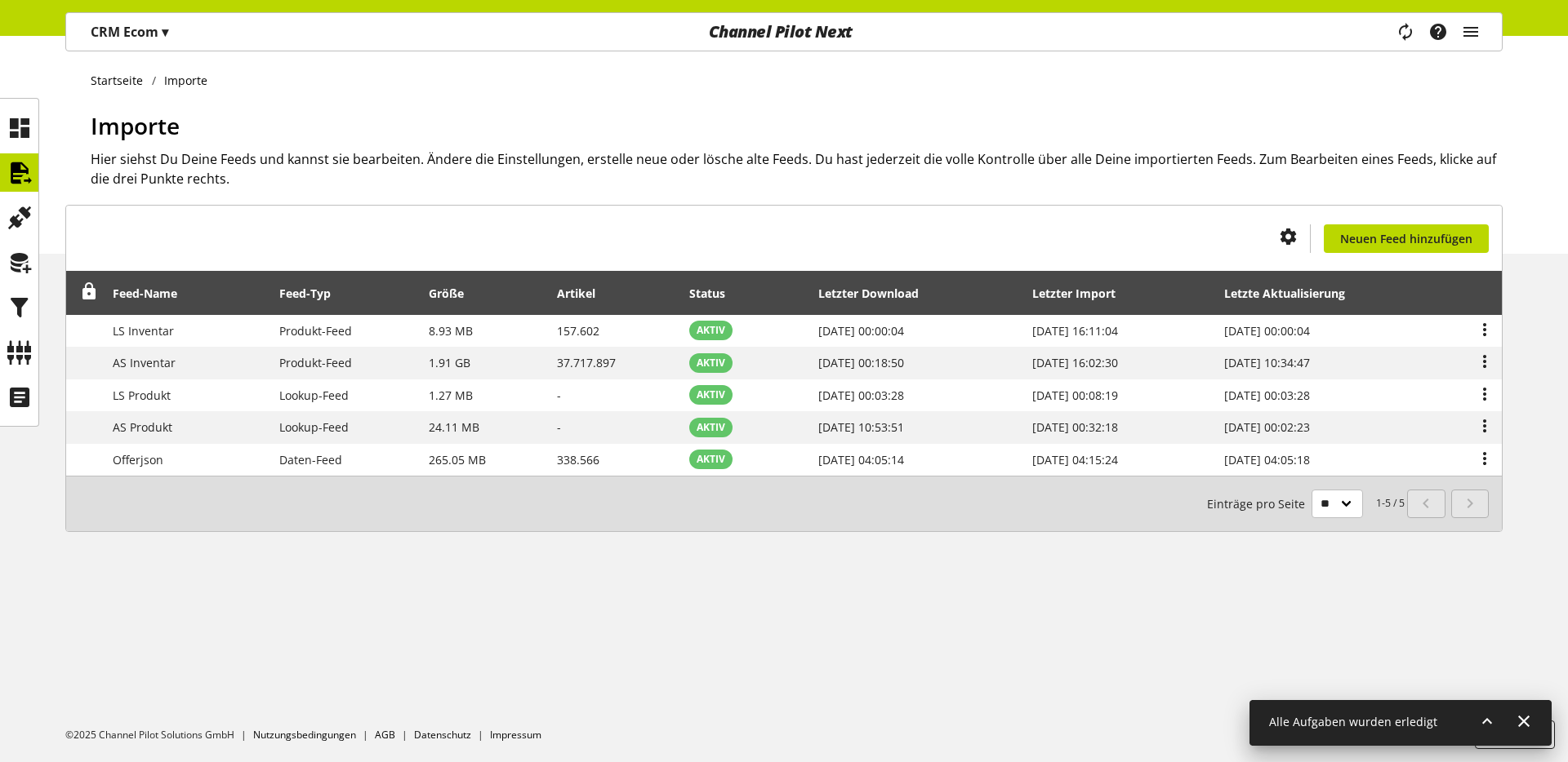
click at [1477, 708] on icon at bounding box center [1487, 721] width 20 height 29
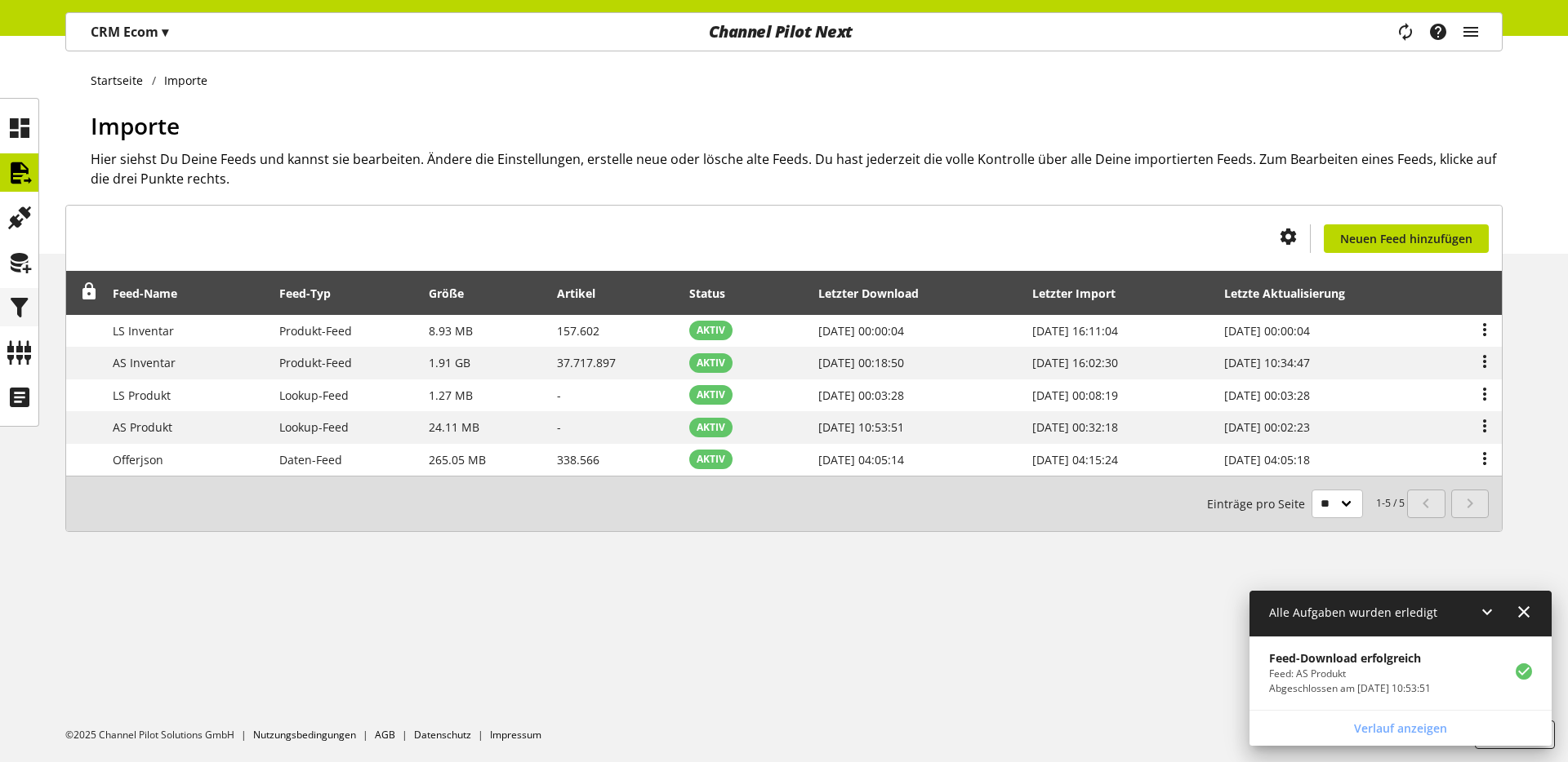
click at [26, 304] on icon at bounding box center [20, 308] width 26 height 33
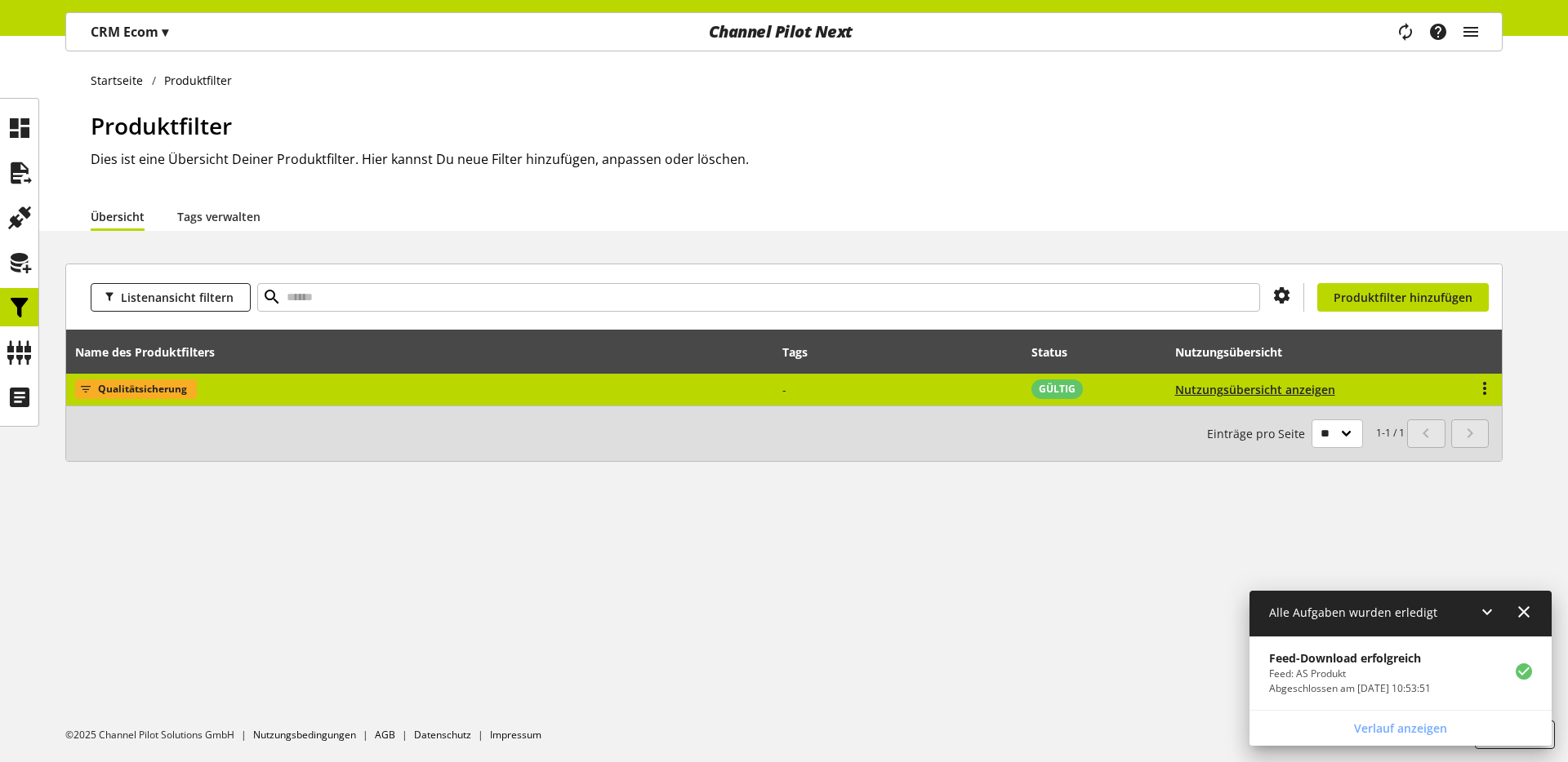
click at [153, 388] on span "Qualitätsicherung" at bounding box center [142, 389] width 89 height 20
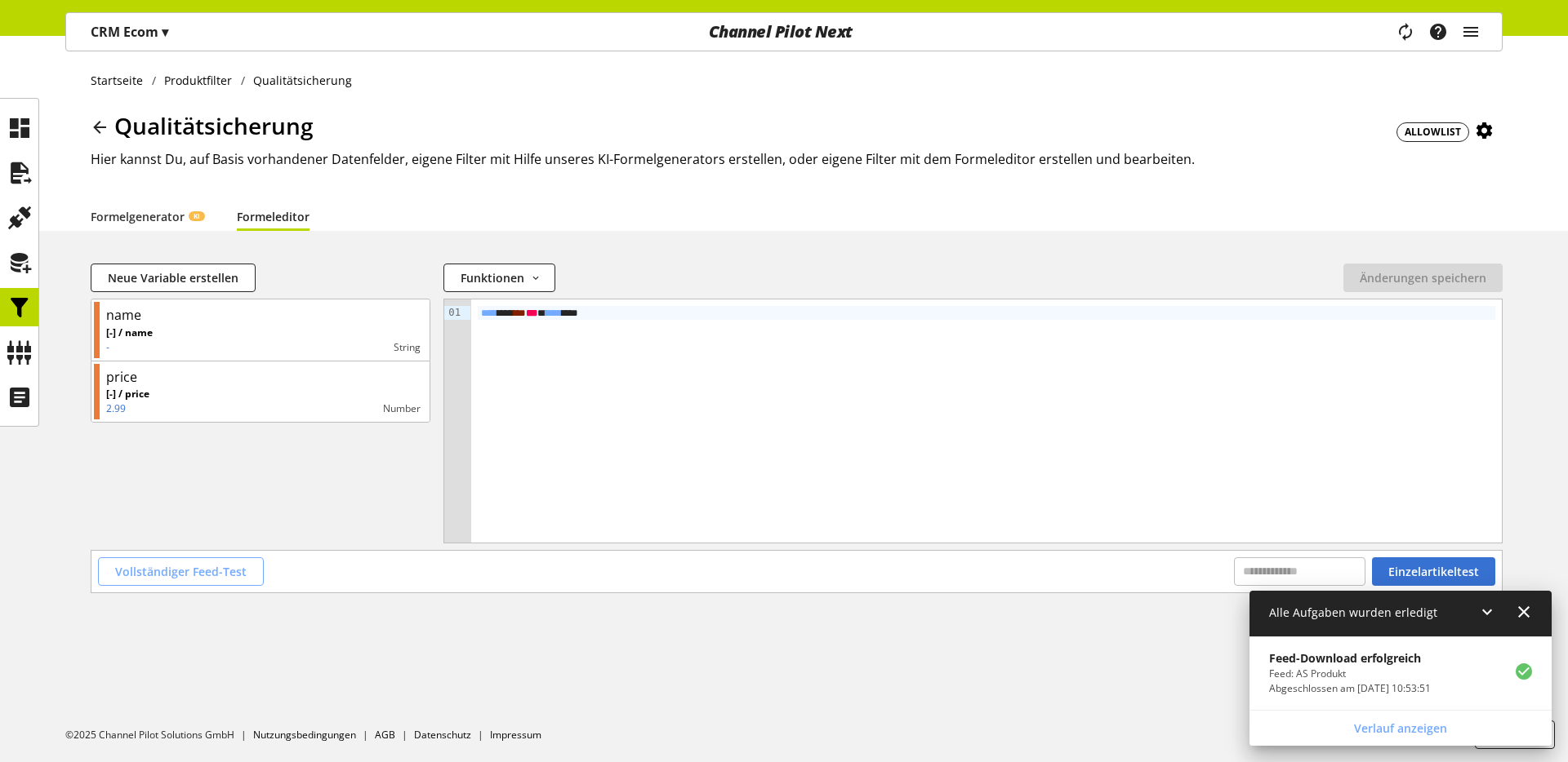
click at [174, 562] on button "Vollständiger Feed-Test" at bounding box center [181, 571] width 166 height 28
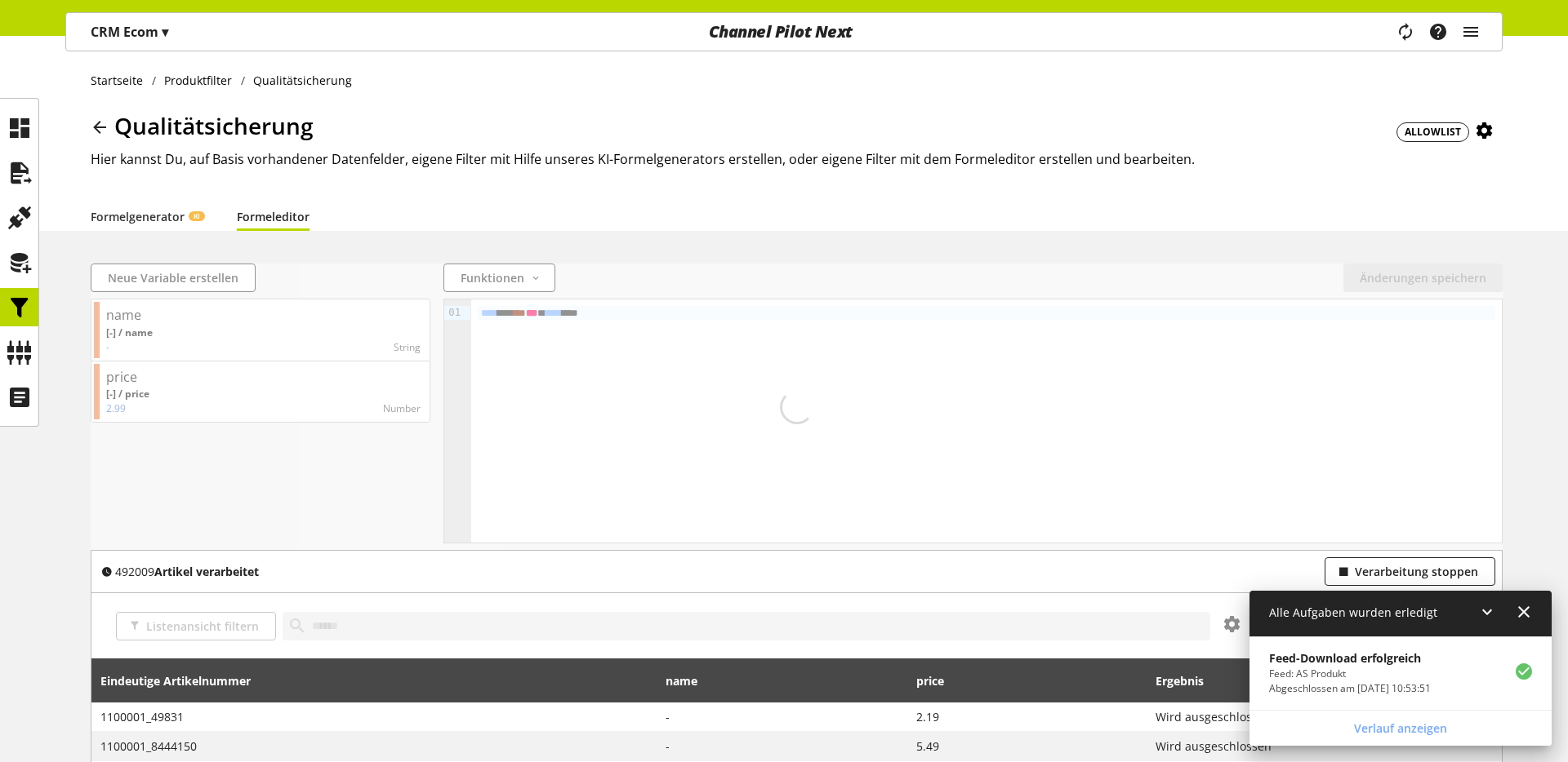
click at [1521, 53] on div "Startseite Produktfilter Qualitätsicherung Qualitätsicherung ALLOWLIST Hier kan…" at bounding box center [784, 134] width 1568 height 195
click at [431, 299] on div at bounding box center [796, 407] width 1412 height 287
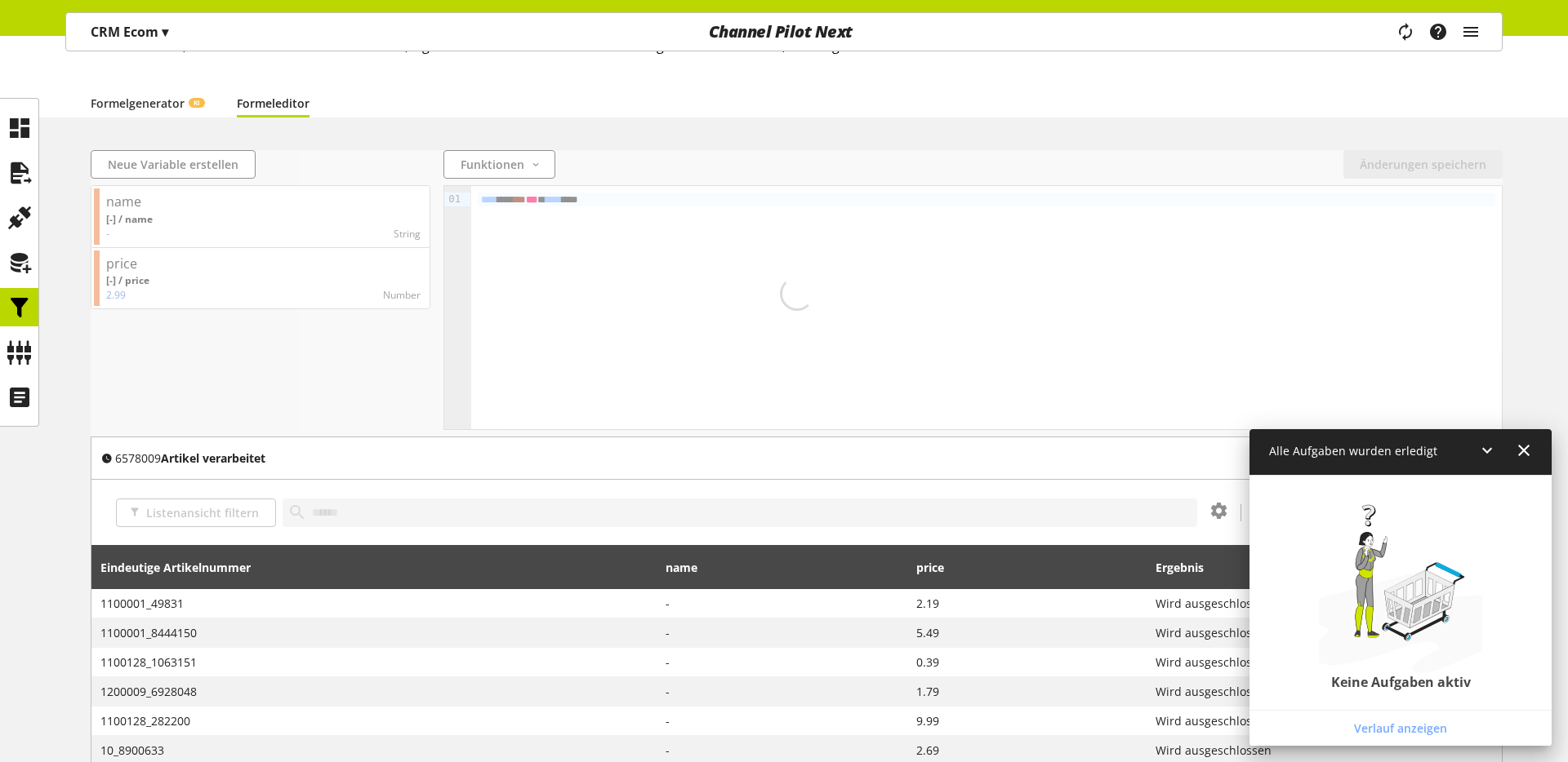
scroll to position [49, 0]
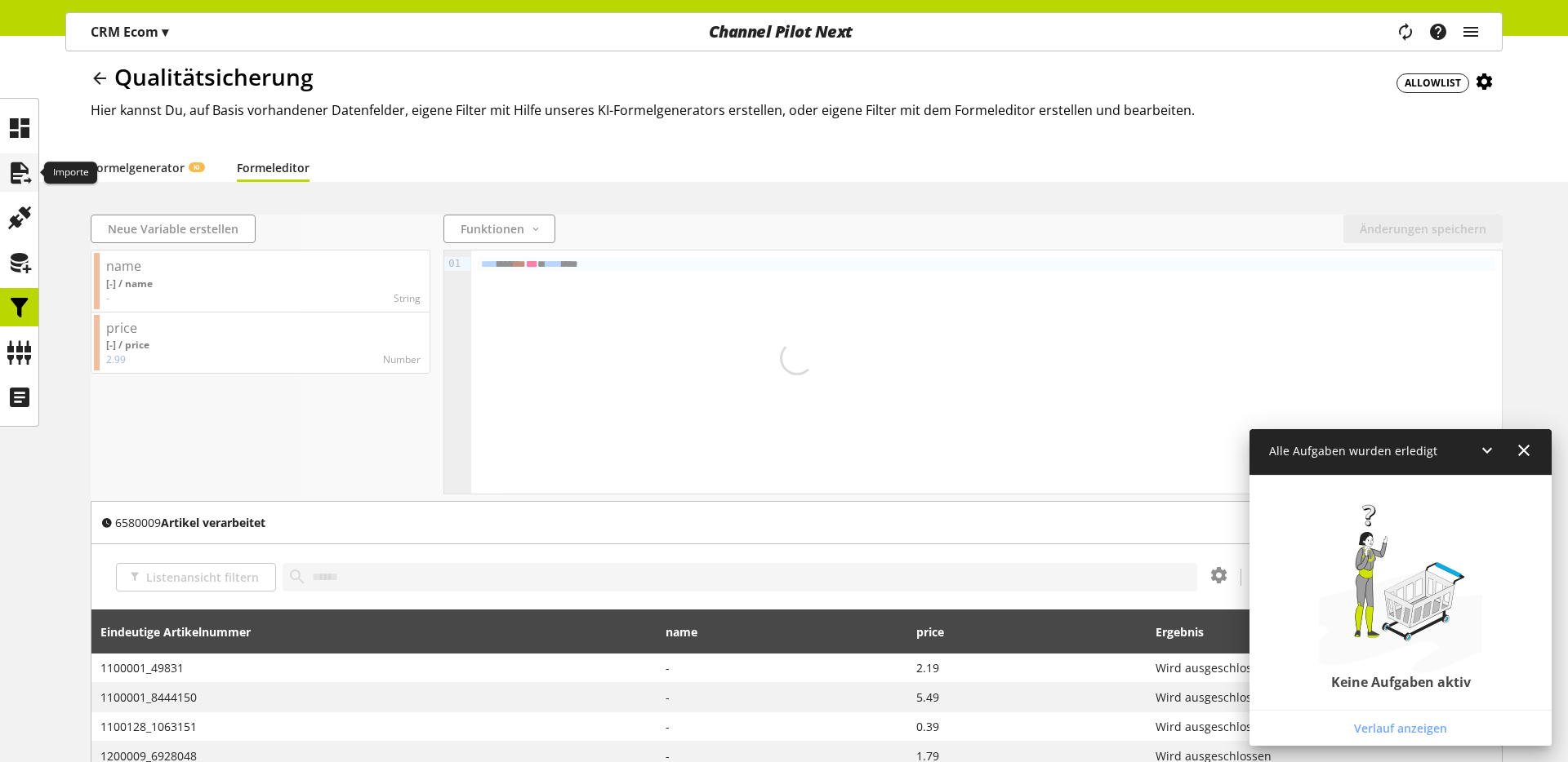
click at [17, 185] on icon at bounding box center [20, 173] width 26 height 33
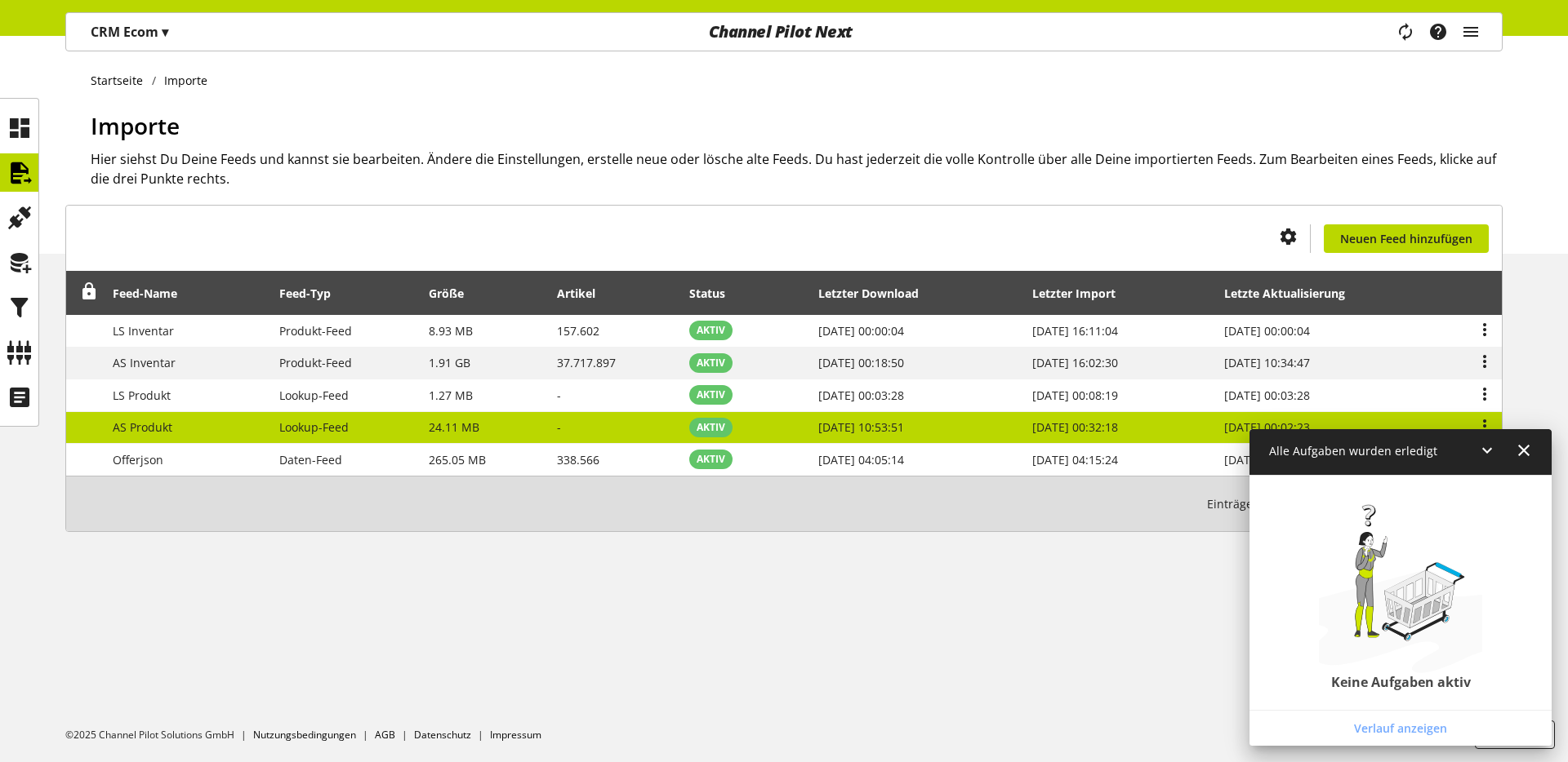
click at [146, 433] on span "AS Produkt" at bounding box center [142, 427] width 60 height 16
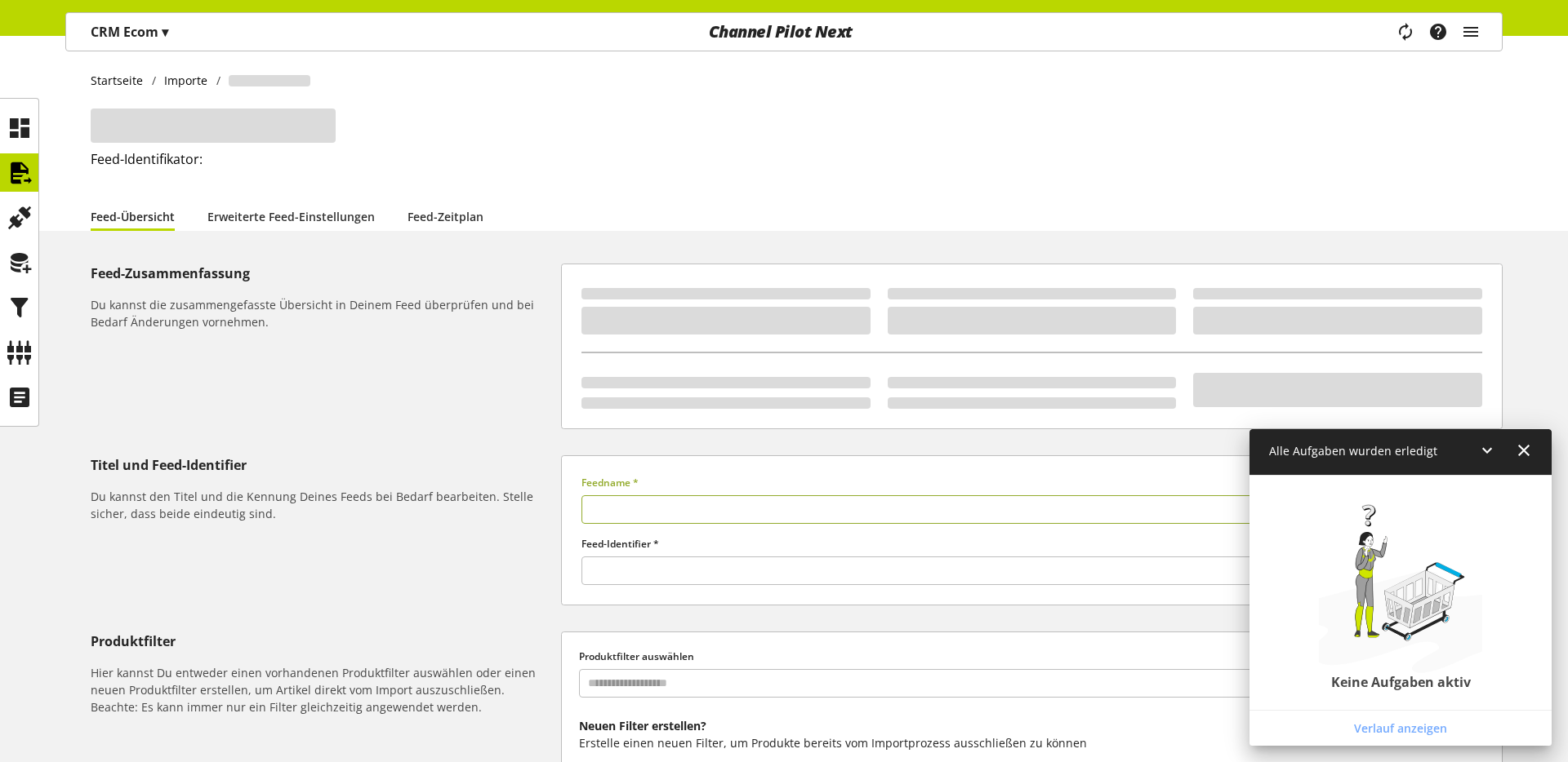
type input "**********"
type input "******"
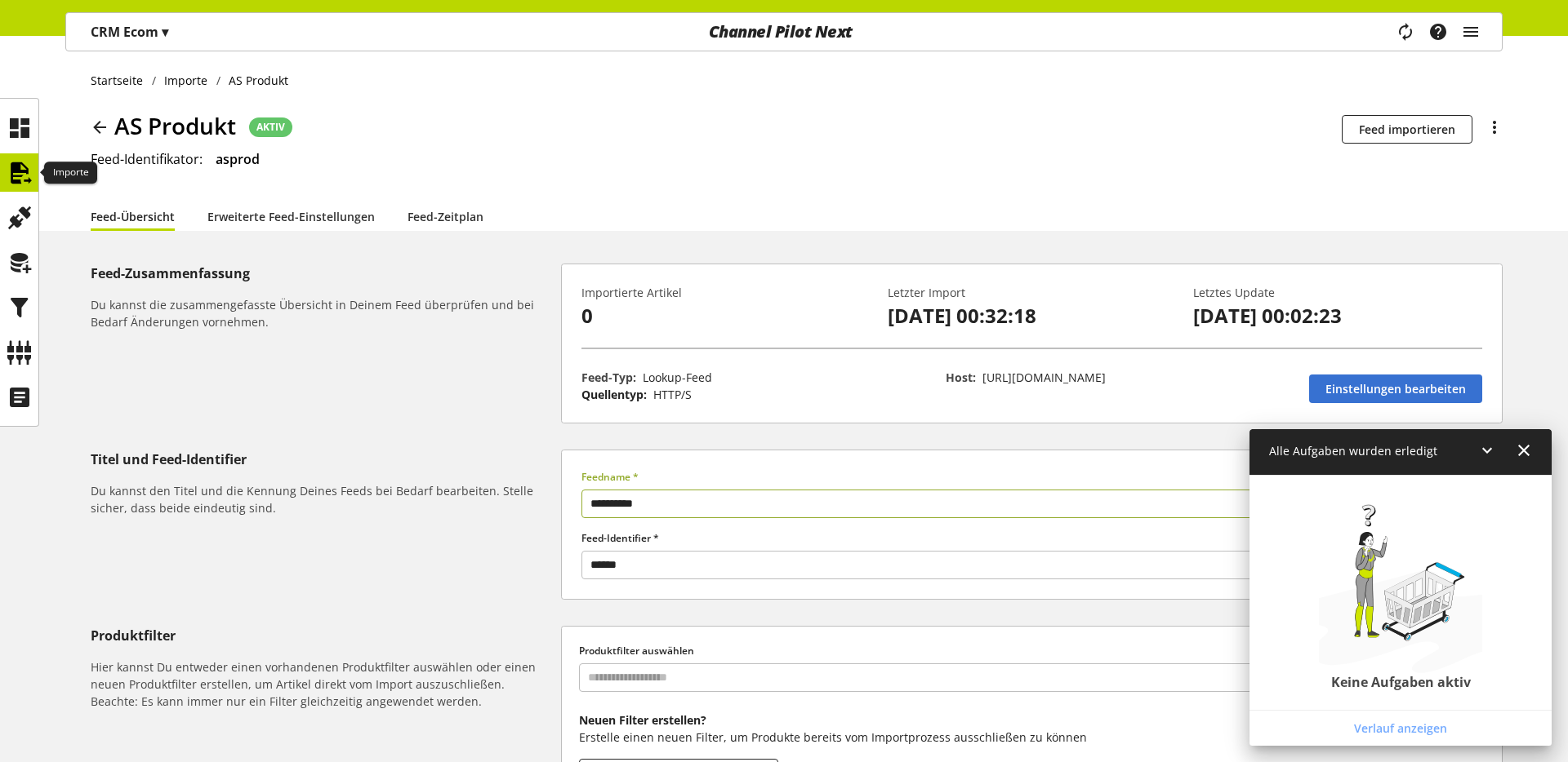
click at [23, 171] on icon at bounding box center [20, 173] width 26 height 33
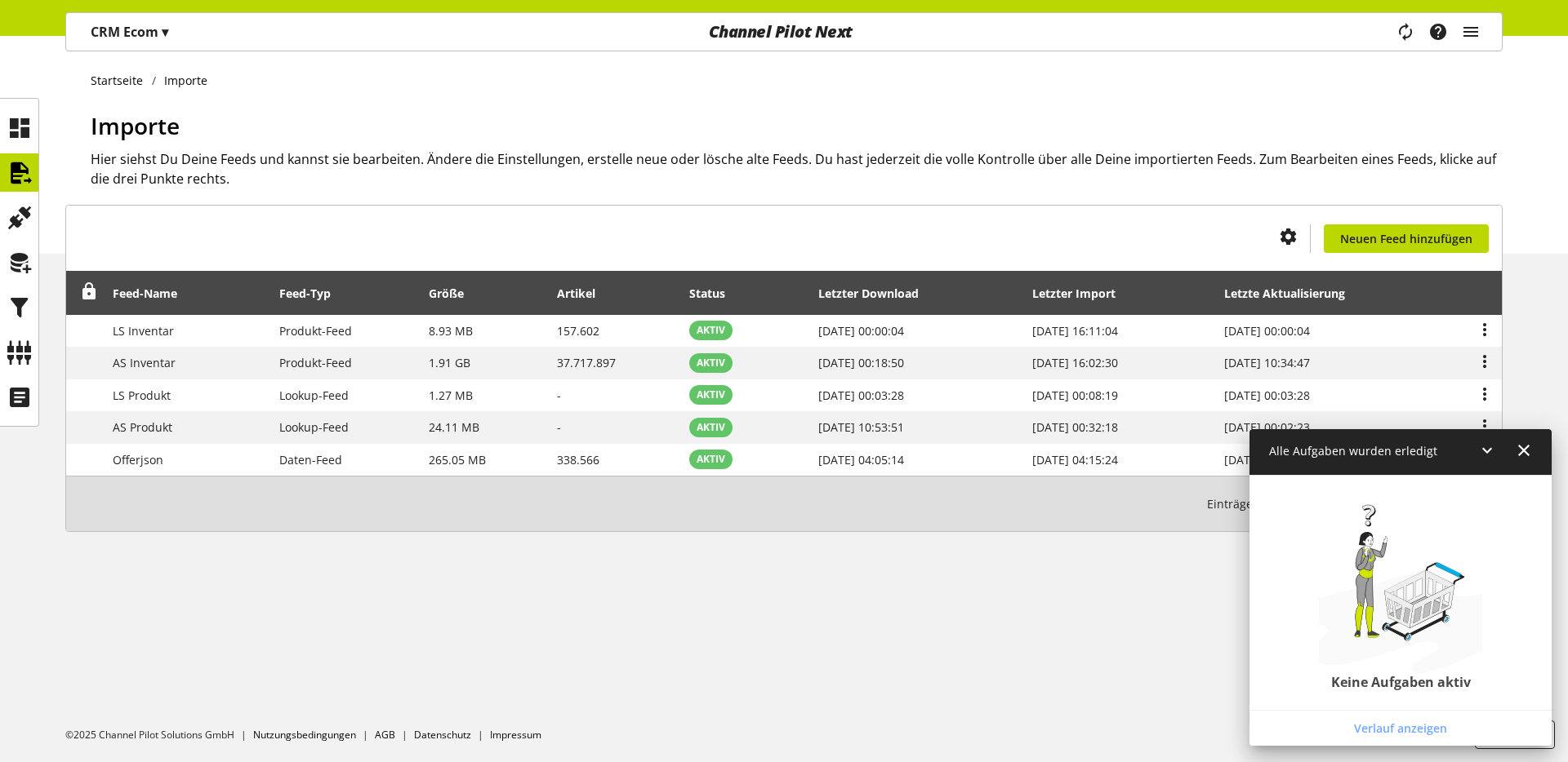
click at [1520, 450] on icon at bounding box center [1524, 450] width 20 height 29
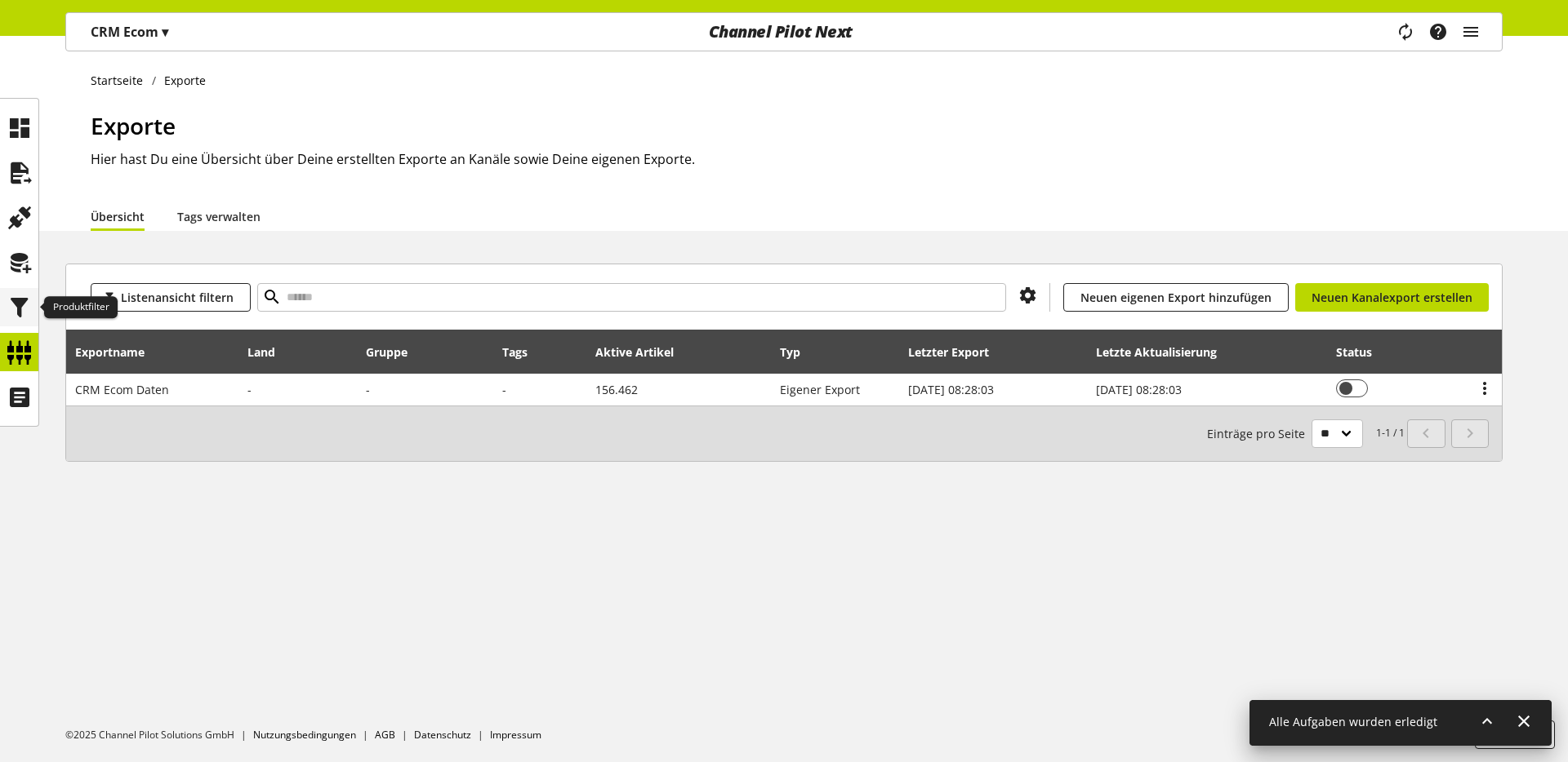
click at [17, 314] on icon at bounding box center [20, 308] width 26 height 33
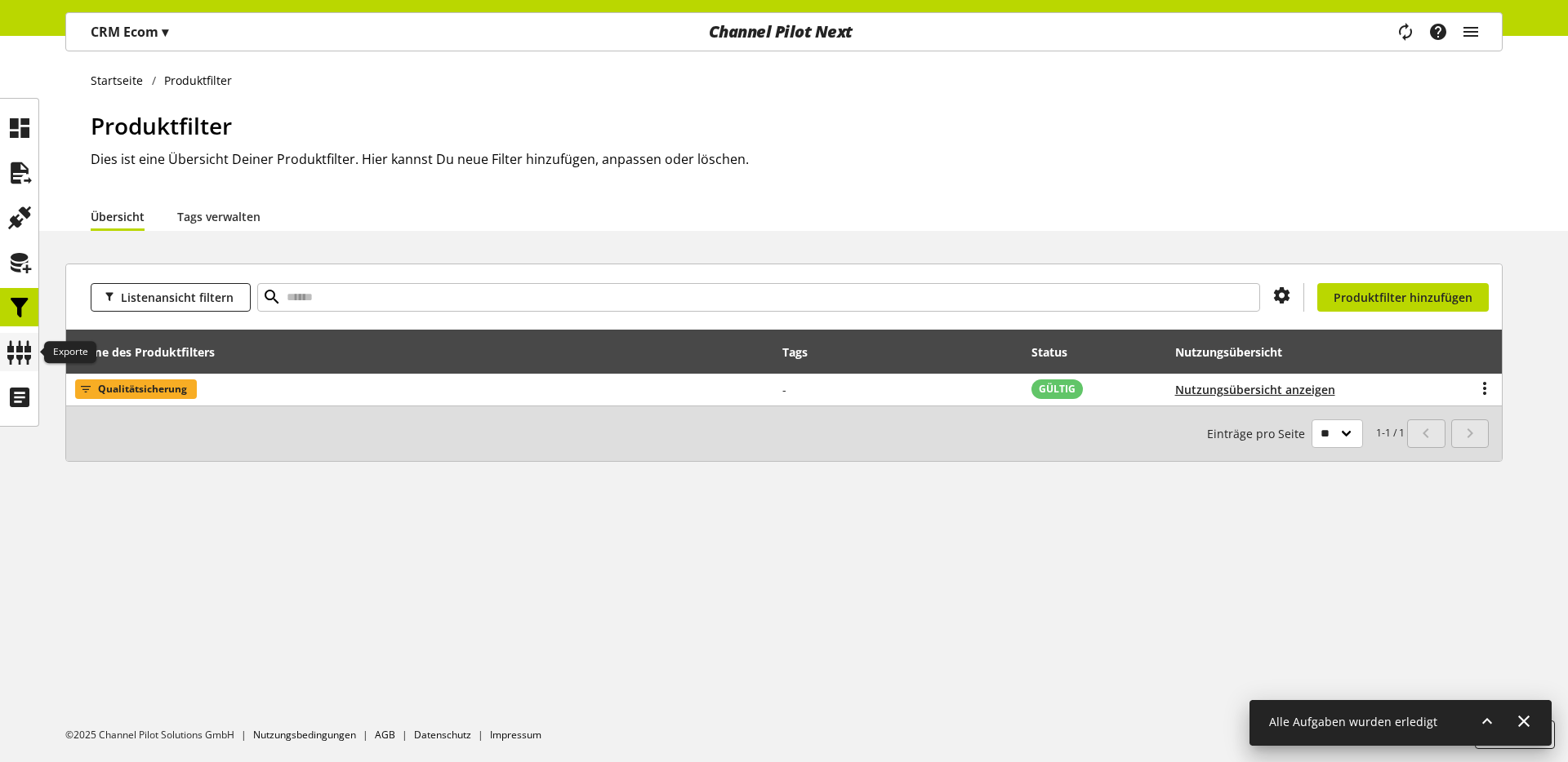
click at [27, 355] on icon at bounding box center [20, 353] width 26 height 33
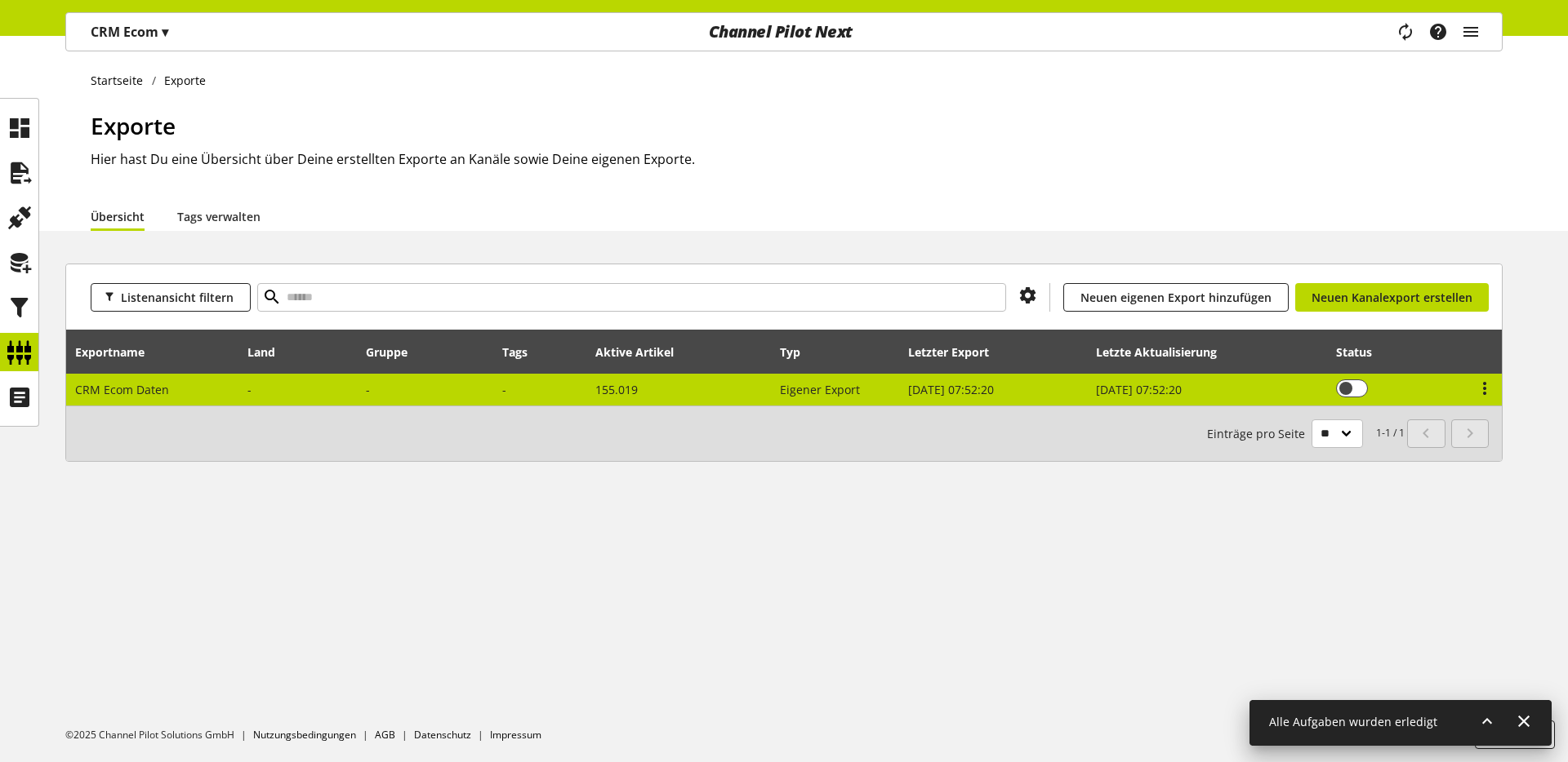
click at [156, 400] on td "CRM Ecom Daten" at bounding box center [153, 389] width 174 height 32
select select "********"
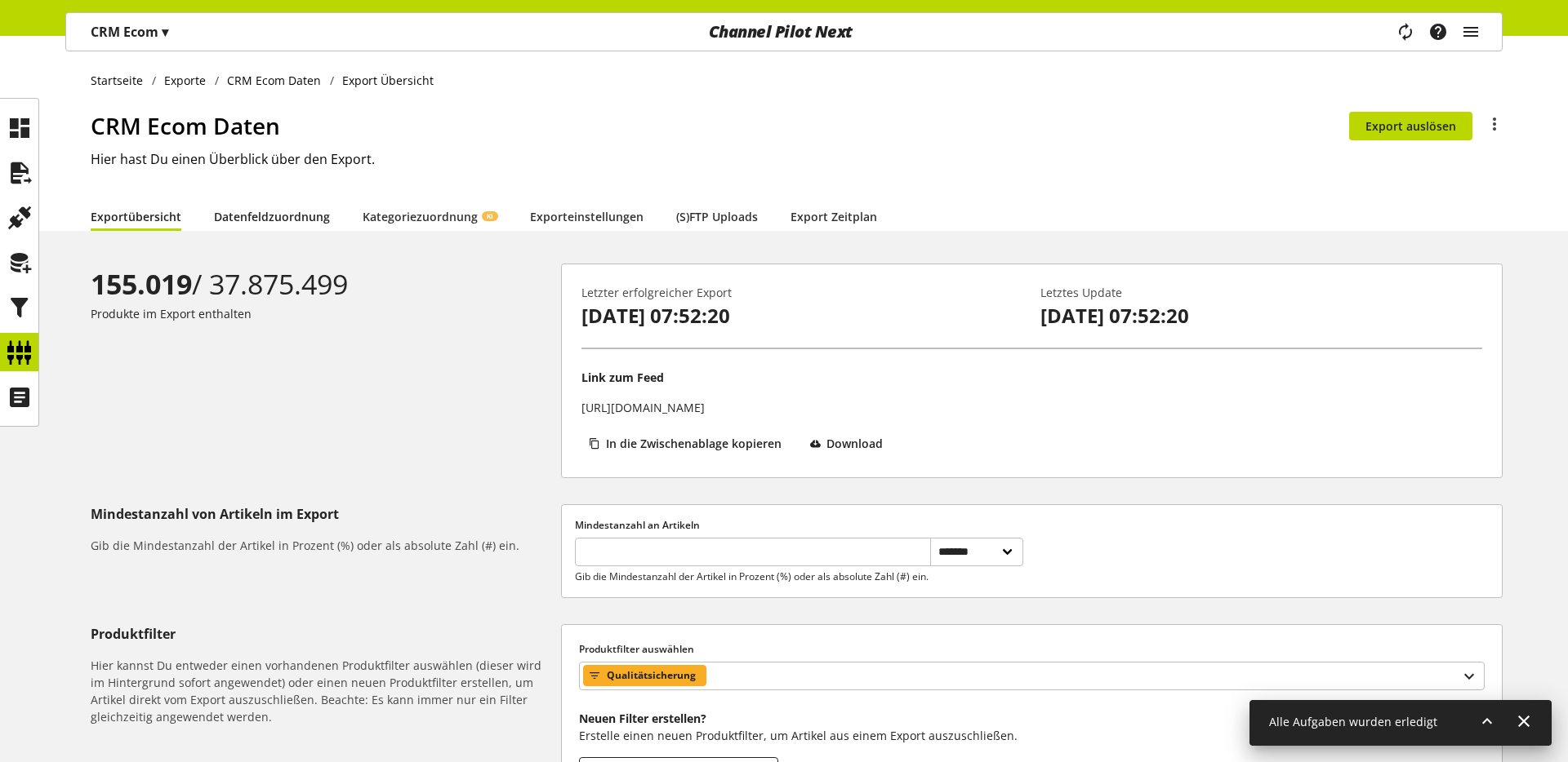
click at [304, 221] on link "Datenfeldzuordnung" at bounding box center [272, 217] width 116 height 17
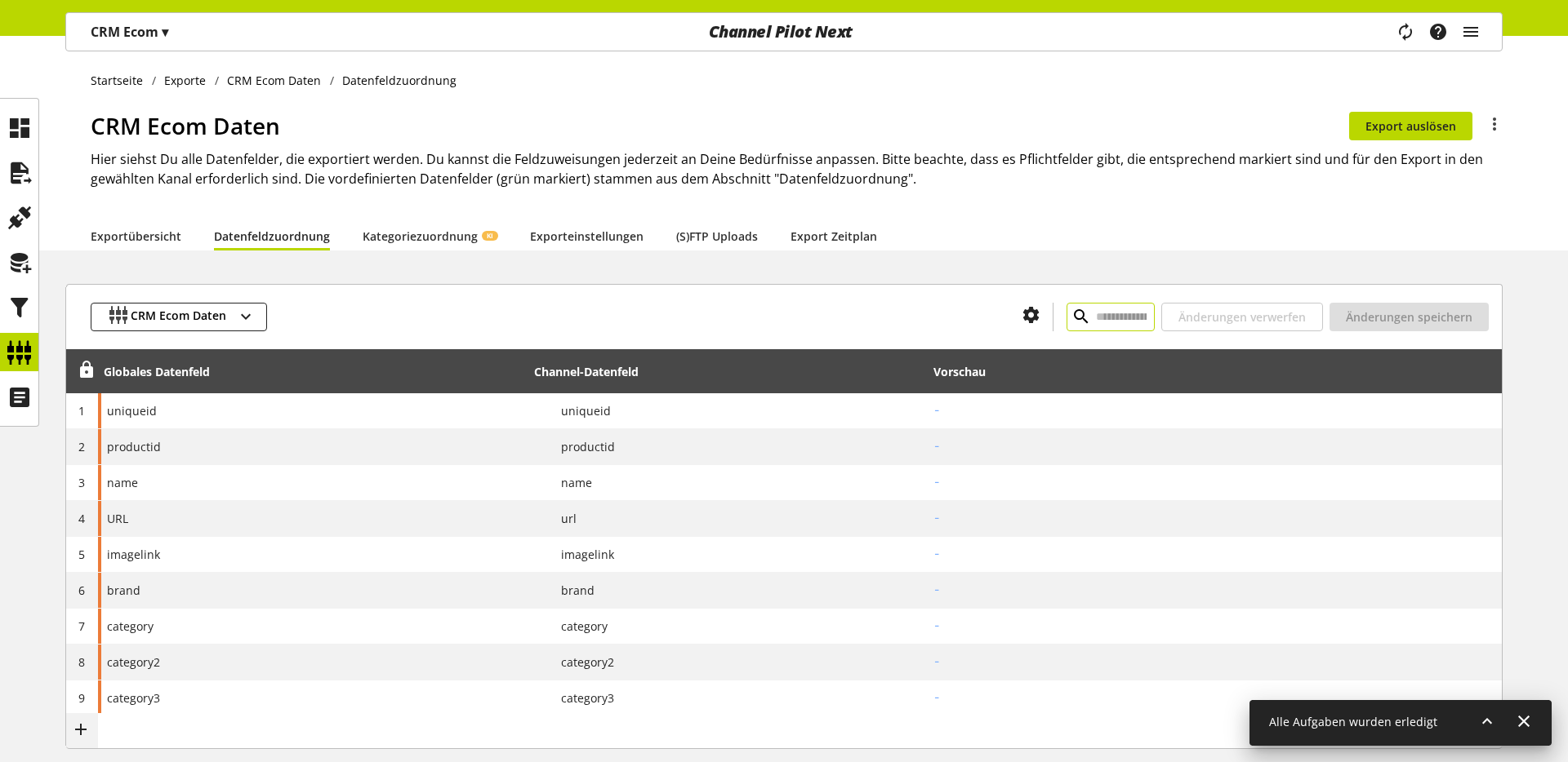
click at [1066, 321] on input "text" at bounding box center [1110, 317] width 88 height 28
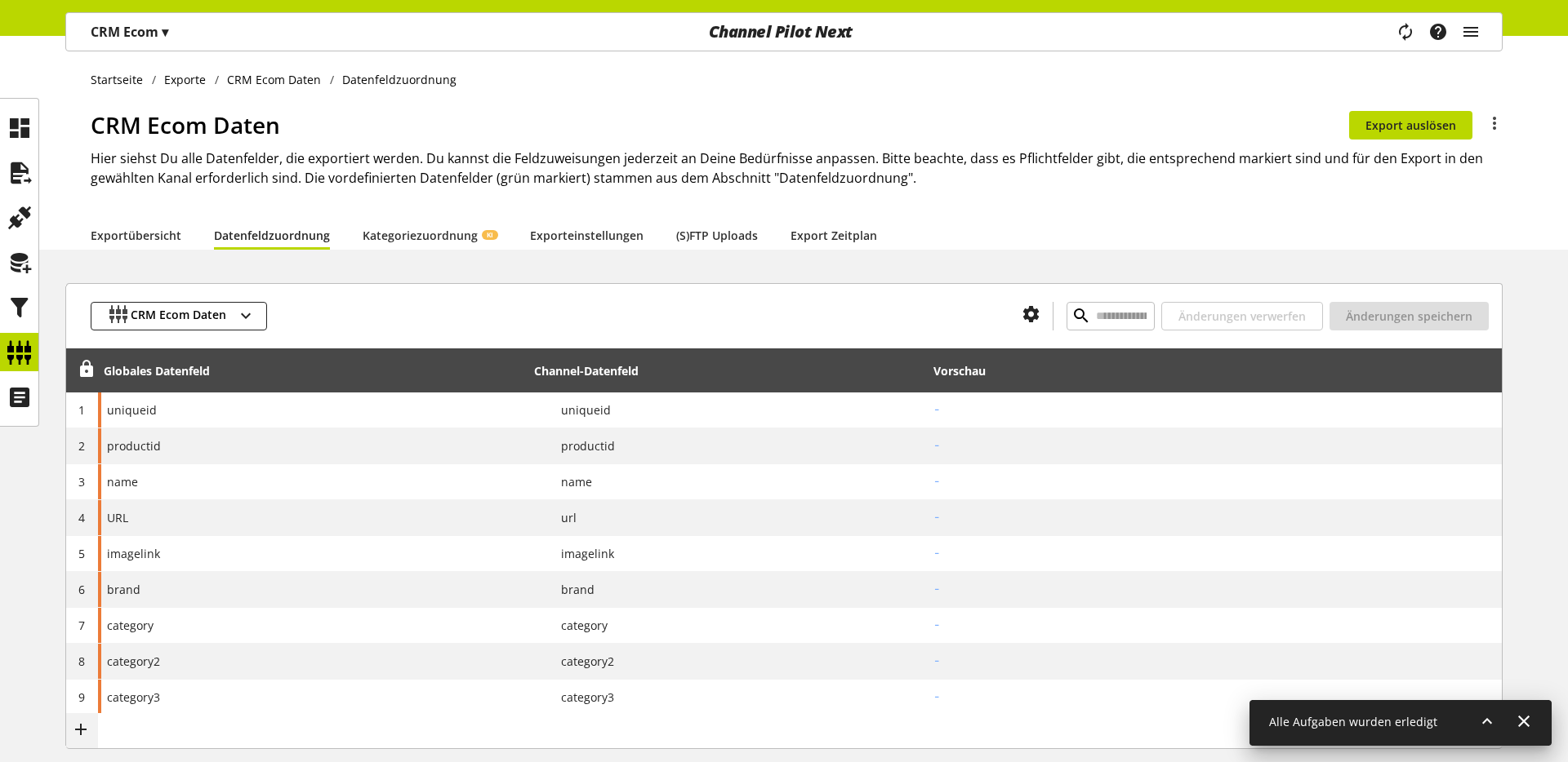
click at [102, 121] on h1 "CRM Ecom Daten" at bounding box center [720, 125] width 1259 height 35
click at [101, 121] on h1 "CRM Ecom Daten" at bounding box center [720, 125] width 1259 height 35
click at [243, 121] on h1 "CRM Ecom Daten" at bounding box center [720, 125] width 1259 height 35
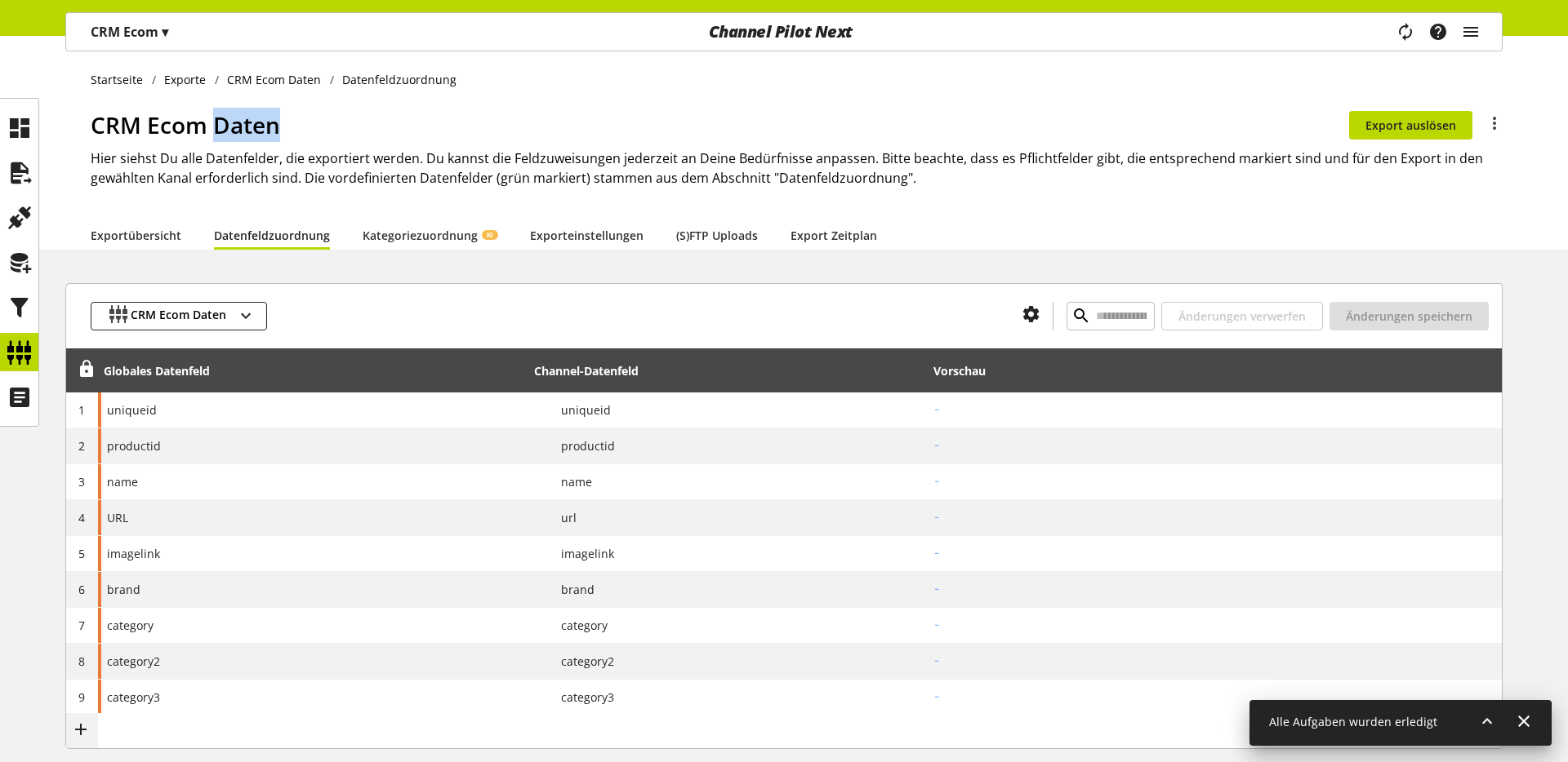
click at [243, 121] on h1 "CRM Ecom Daten" at bounding box center [720, 125] width 1259 height 35
click at [243, 124] on h1 "CRM Ecom Daten" at bounding box center [720, 125] width 1259 height 35
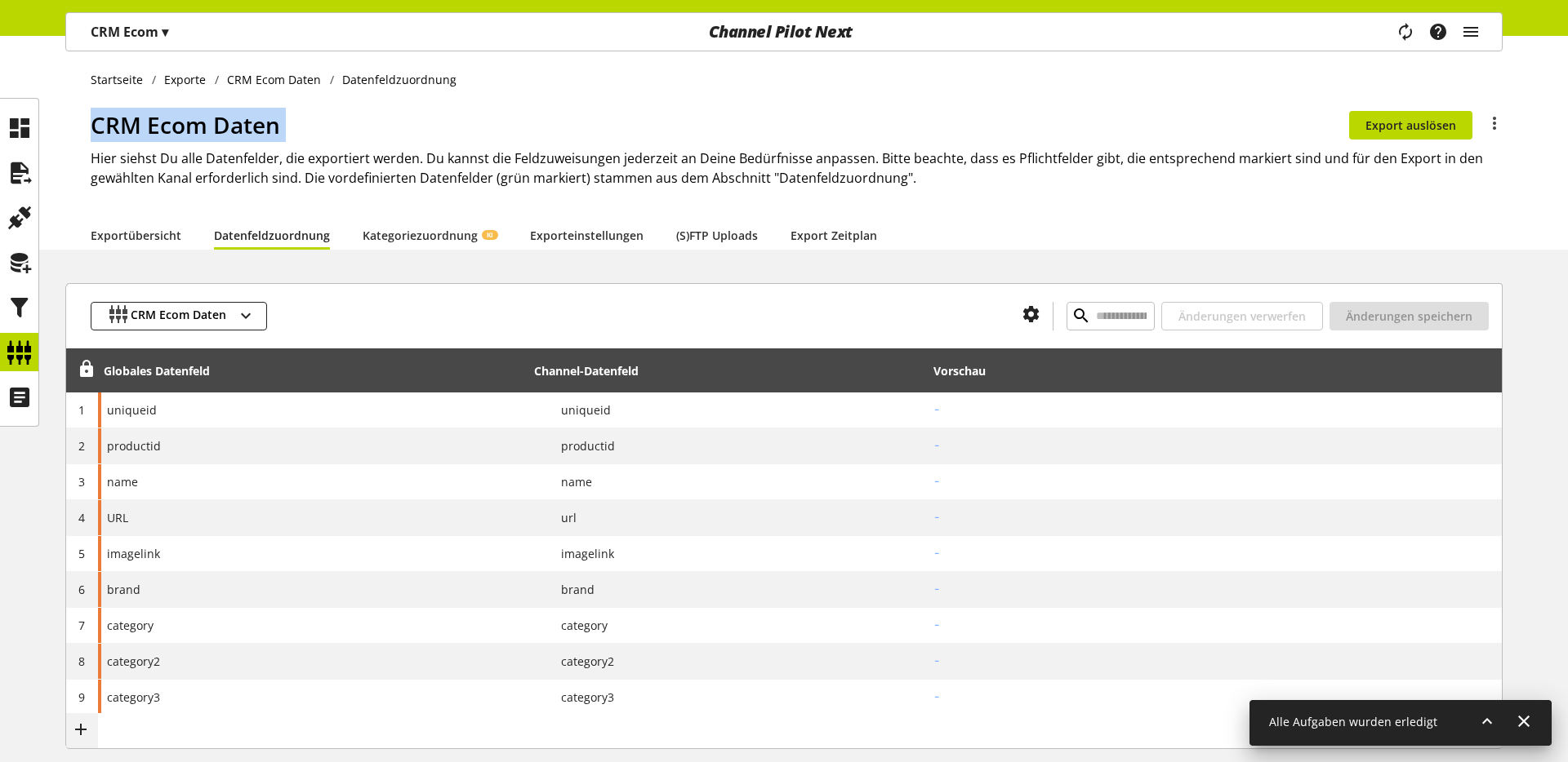
click at [243, 124] on h1 "CRM Ecom Daten" at bounding box center [720, 125] width 1259 height 35
click at [273, 126] on h1 "CRM Ecom Daten" at bounding box center [720, 125] width 1259 height 35
drag, startPoint x: 275, startPoint y: 126, endPoint x: 96, endPoint y: 129, distance: 179.0
click at [96, 129] on h1 "CRM Ecom Daten" at bounding box center [720, 125] width 1259 height 35
click at [96, 131] on h1 "CRM Ecom Daten" at bounding box center [720, 125] width 1259 height 35
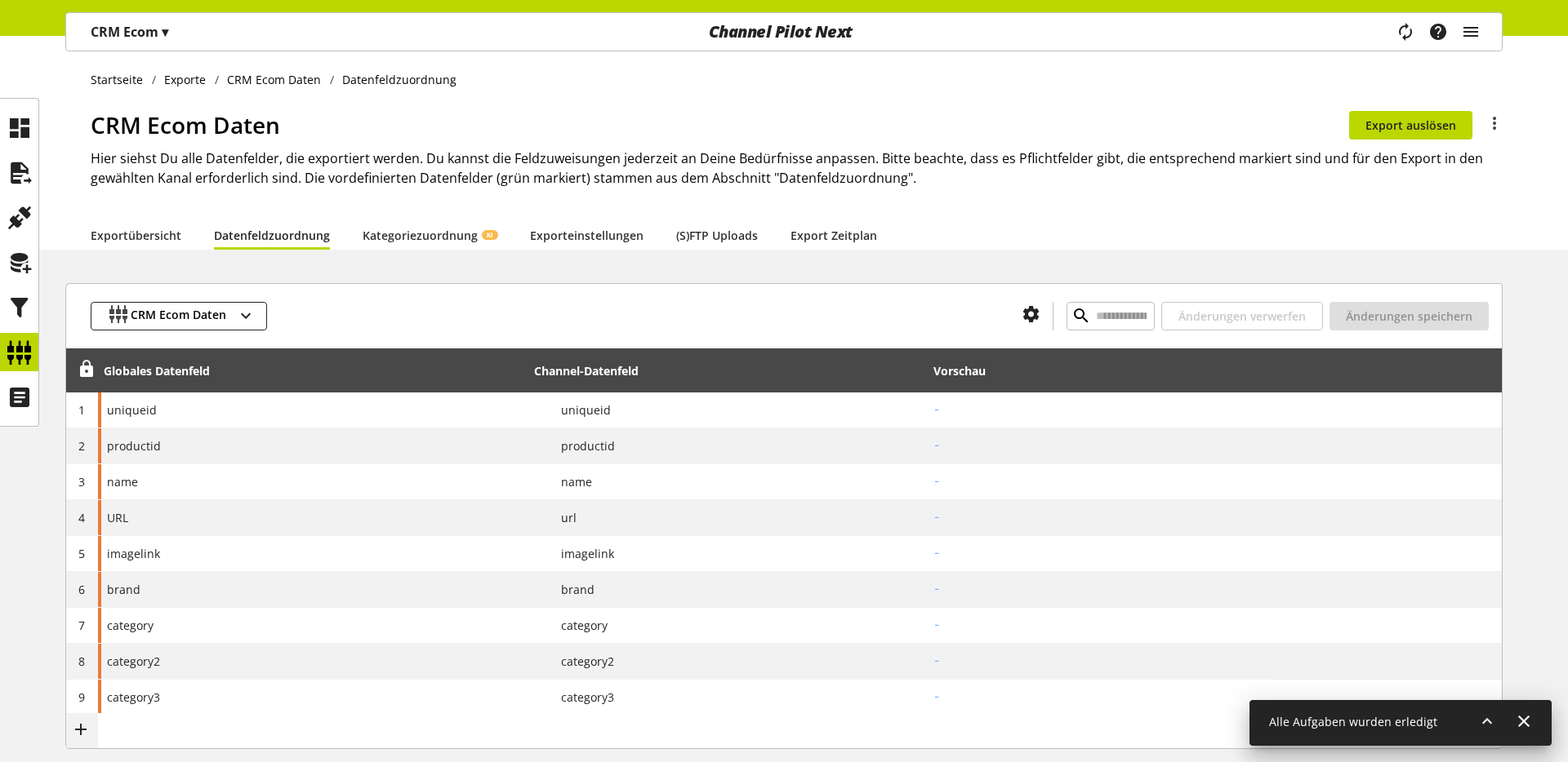
click at [843, 29] on div "Channel Pilot Next" at bounding box center [780, 32] width 481 height 38
drag, startPoint x: 861, startPoint y: 35, endPoint x: 718, endPoint y: 37, distance: 143.0
click at [718, 37] on div "Channel Pilot Next" at bounding box center [780, 32] width 481 height 38
click at [689, 75] on ul "Startseite Exporte CRM Ecom Daten Datenfeldzuordnung" at bounding box center [796, 79] width 1412 height 17
click at [415, 104] on div "Startseite Exporte CRM Ecom Daten Datenfeldzuordnung CRM Ecom Daten Du bist nic…" at bounding box center [784, 142] width 1568 height 215
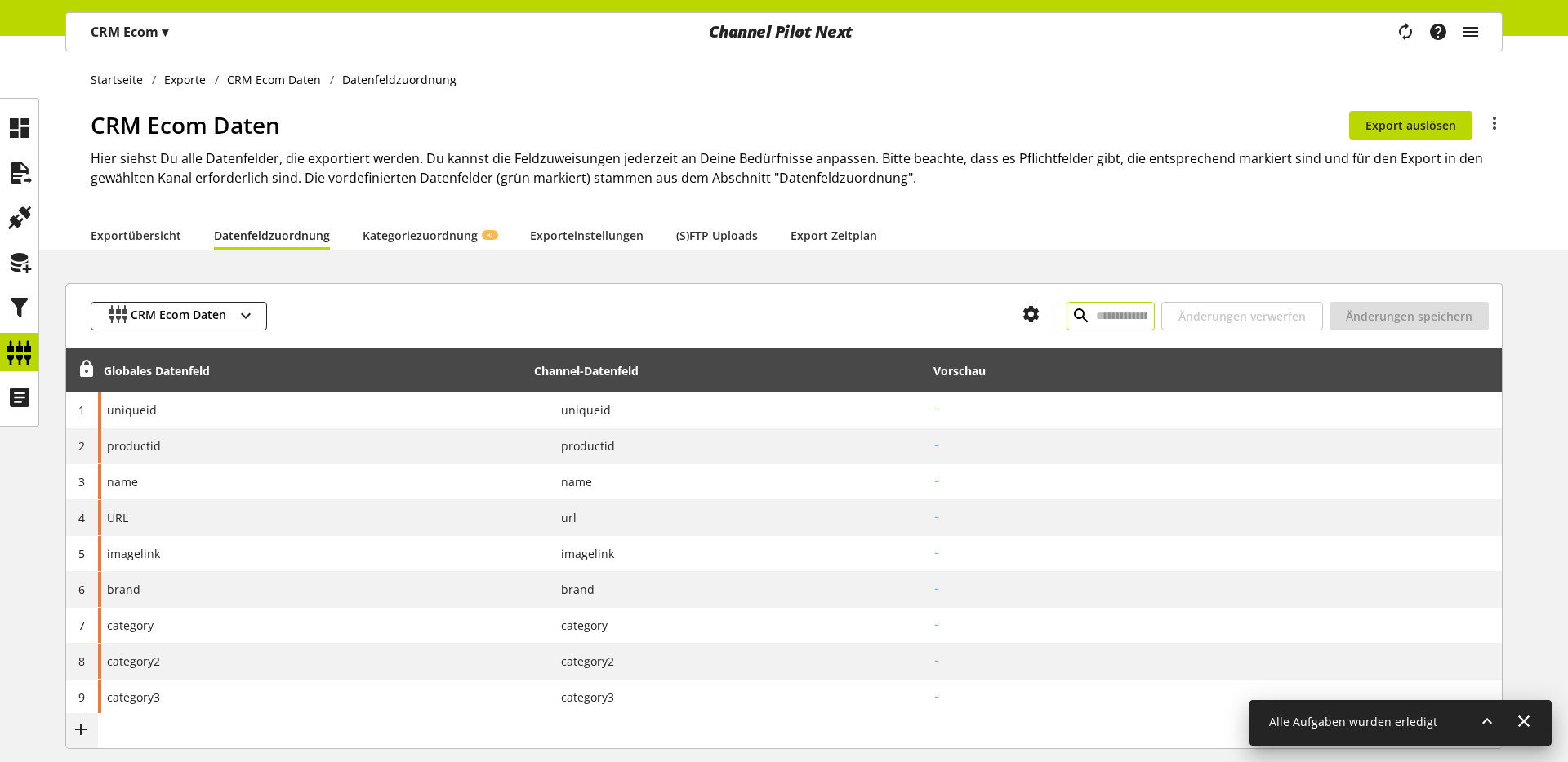
click at [1132, 318] on input "text" at bounding box center [1110, 316] width 88 height 28
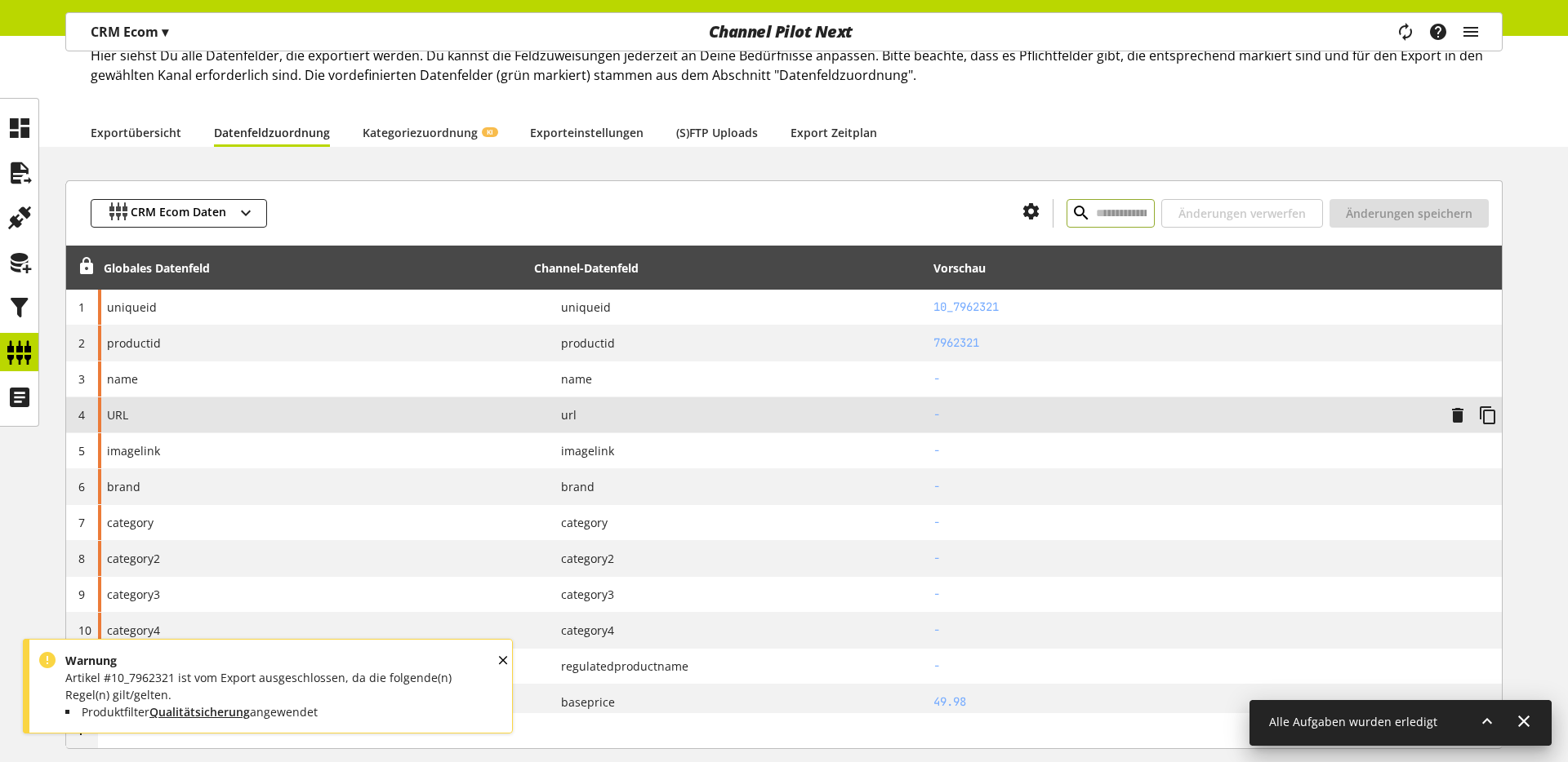
scroll to position [104, 0]
